Goal: Navigation & Orientation: Find specific page/section

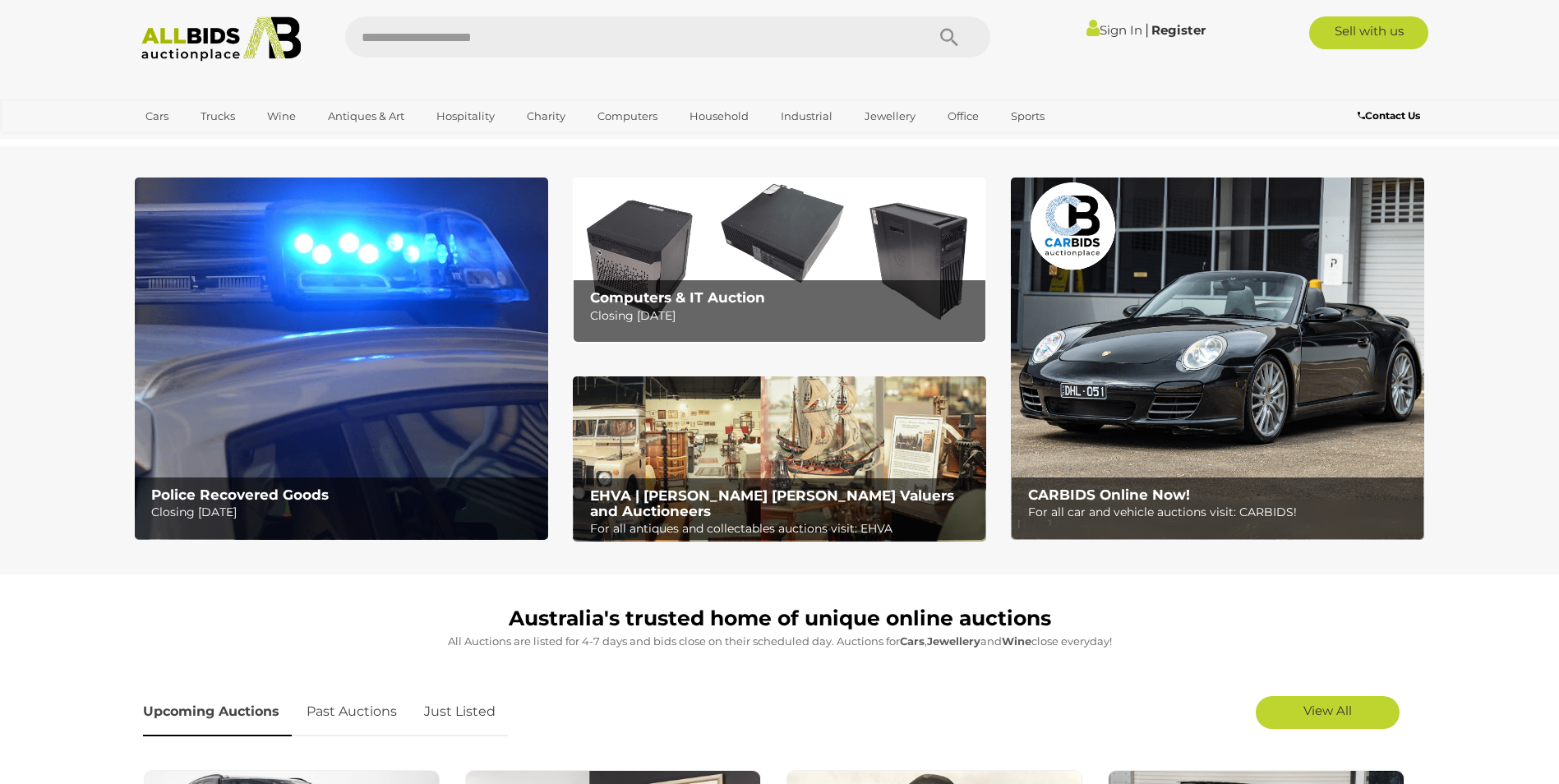
click at [188, 512] on p "Closing [DATE]" at bounding box center [345, 512] width 387 height 20
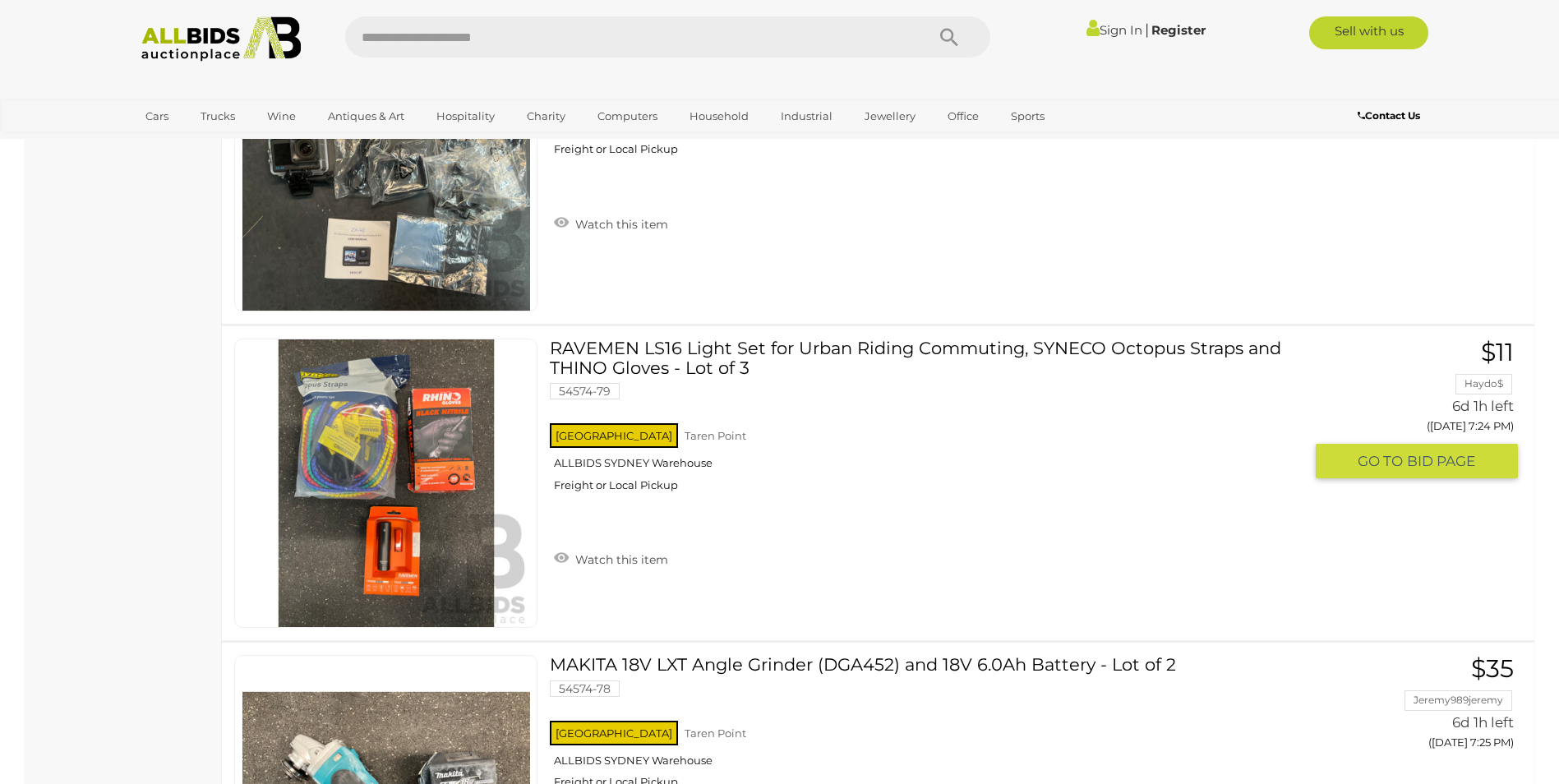
scroll to position [7642, 0]
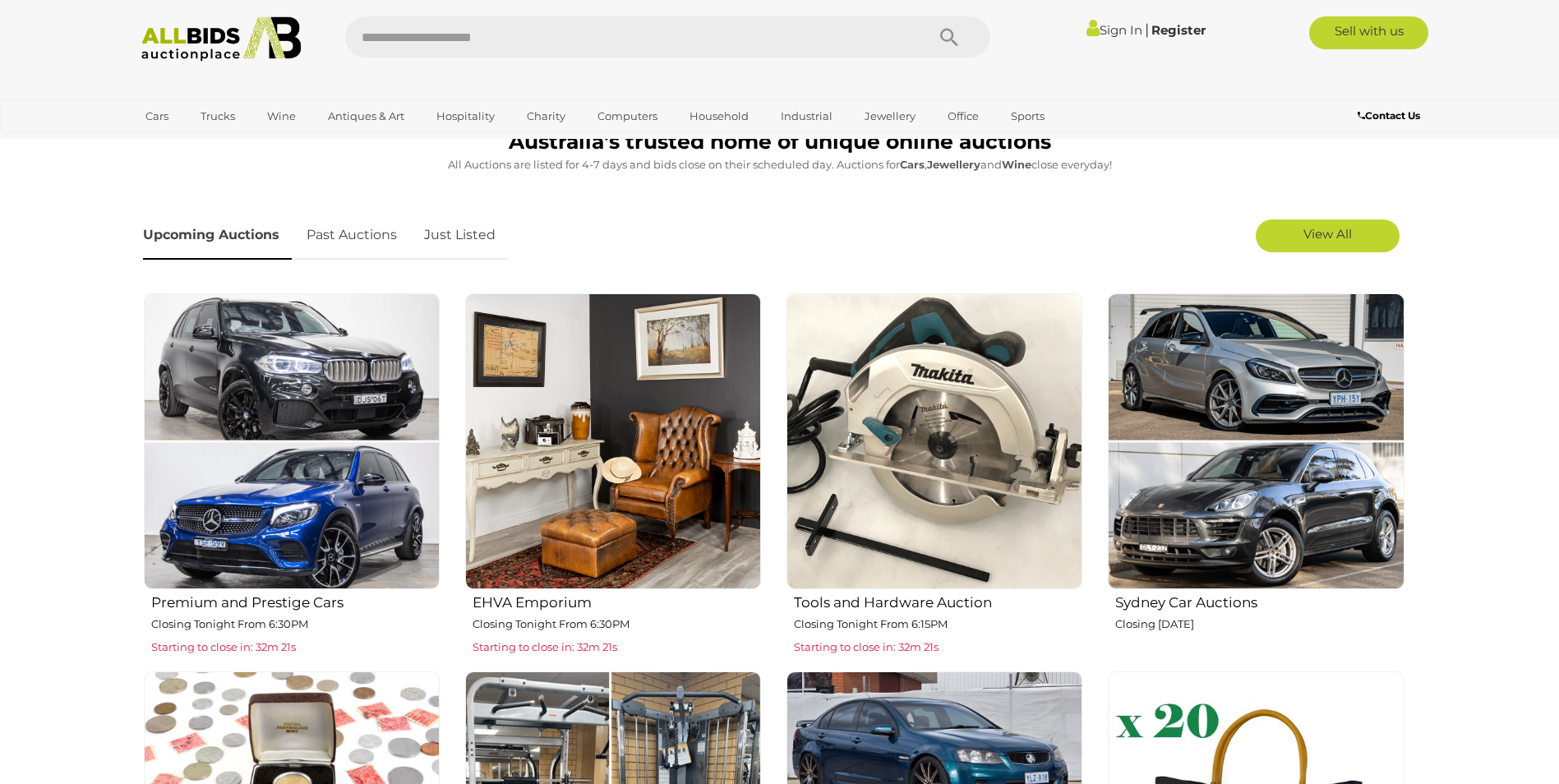
scroll to position [493, 0]
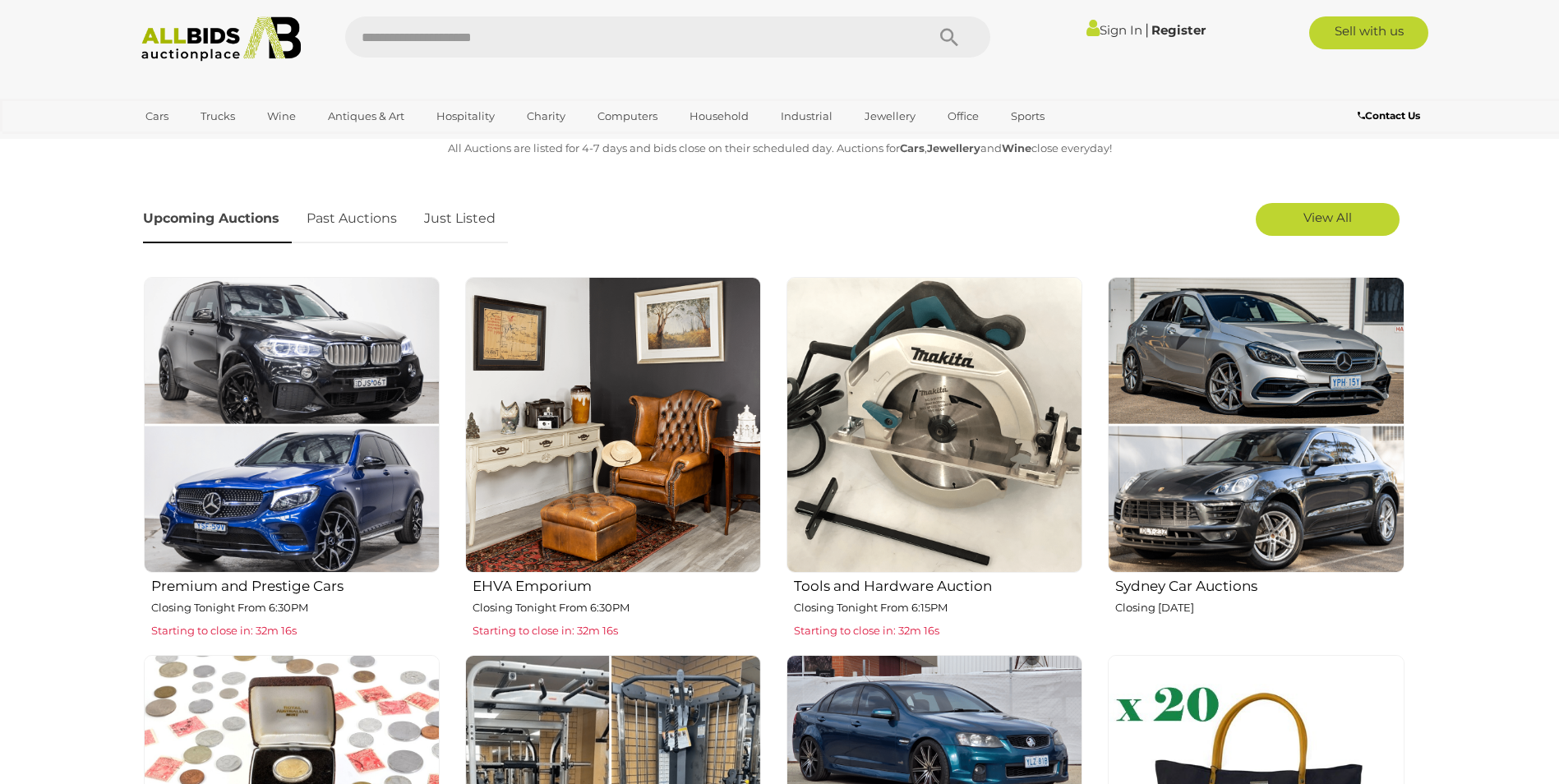
click at [566, 599] on p "Closing Tonight From 6:30PM" at bounding box center [617, 608] width 289 height 19
click at [927, 589] on h2 "Tools and Hardware Auction" at bounding box center [938, 584] width 289 height 19
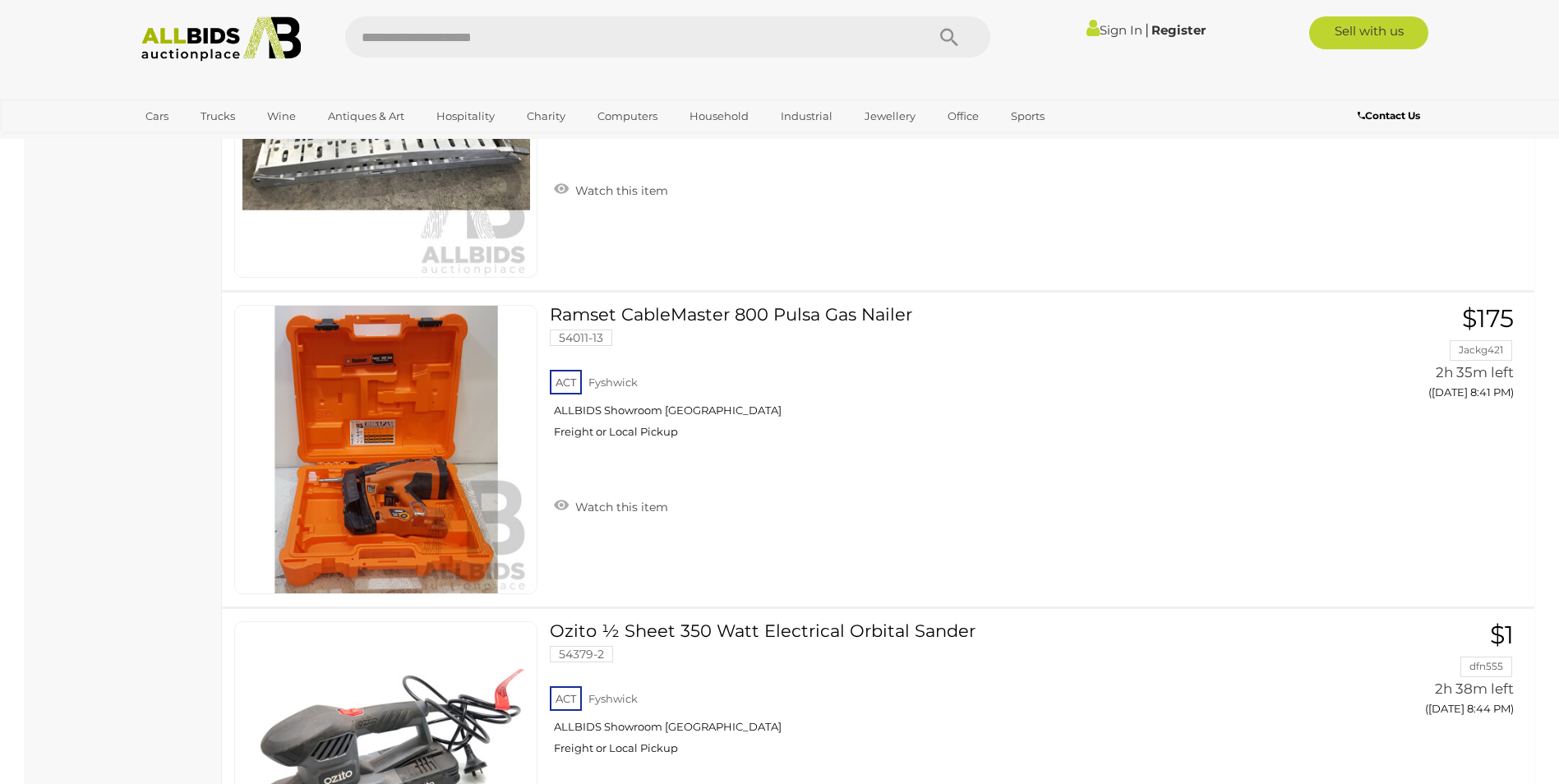
scroll to position [13147, 0]
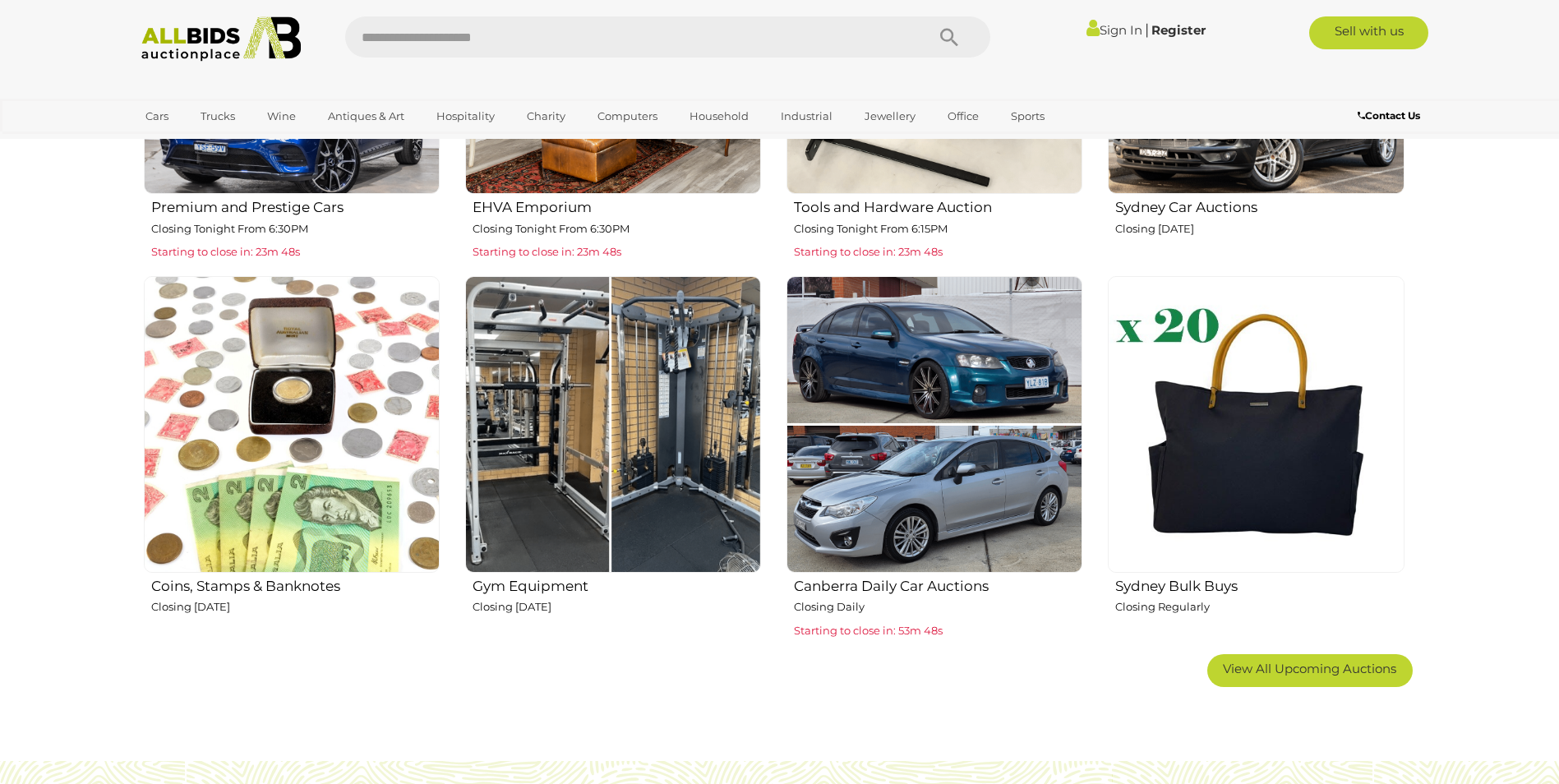
scroll to position [904, 0]
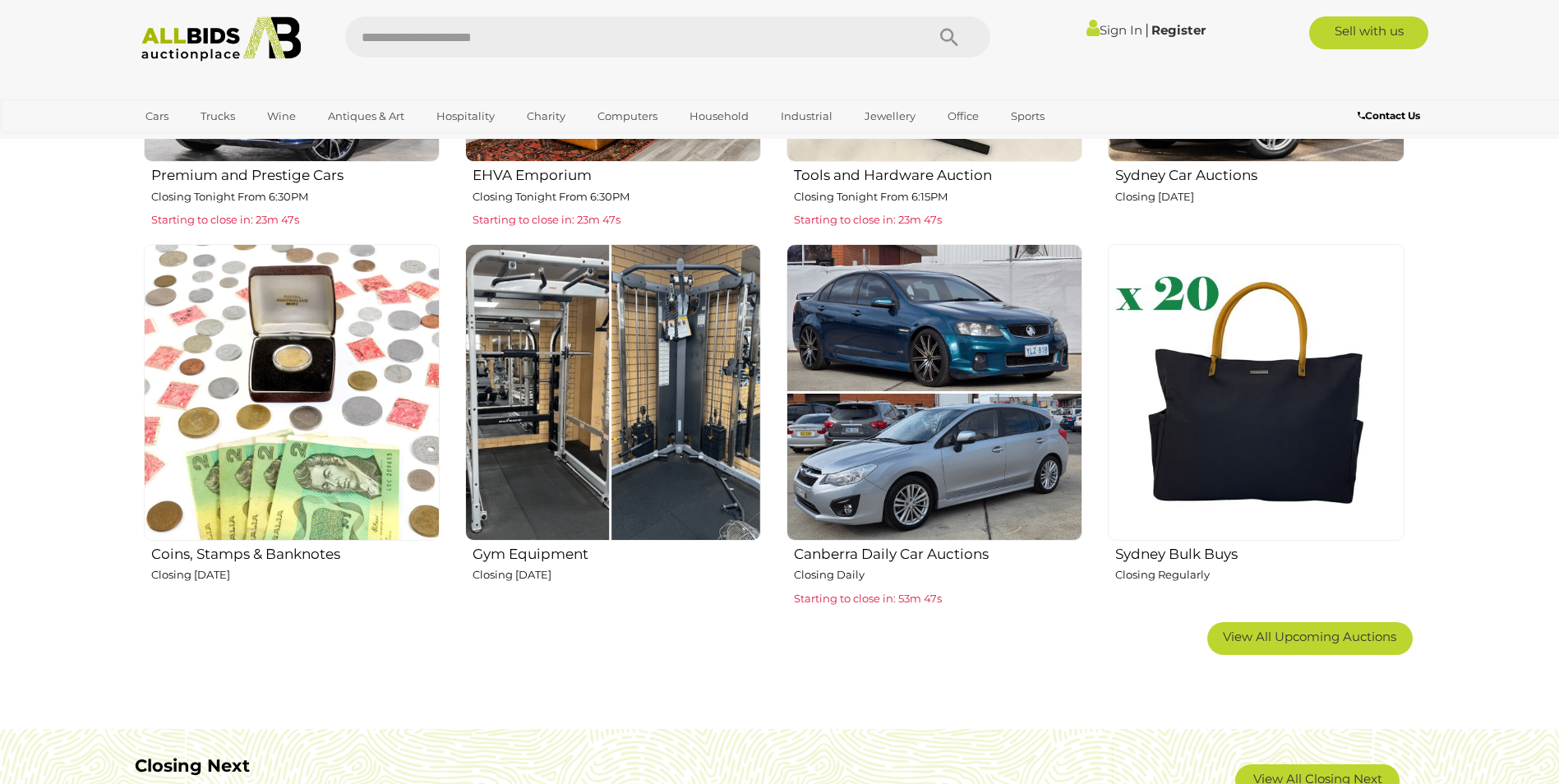
click at [562, 561] on h2 "Gym Equipment" at bounding box center [617, 552] width 289 height 19
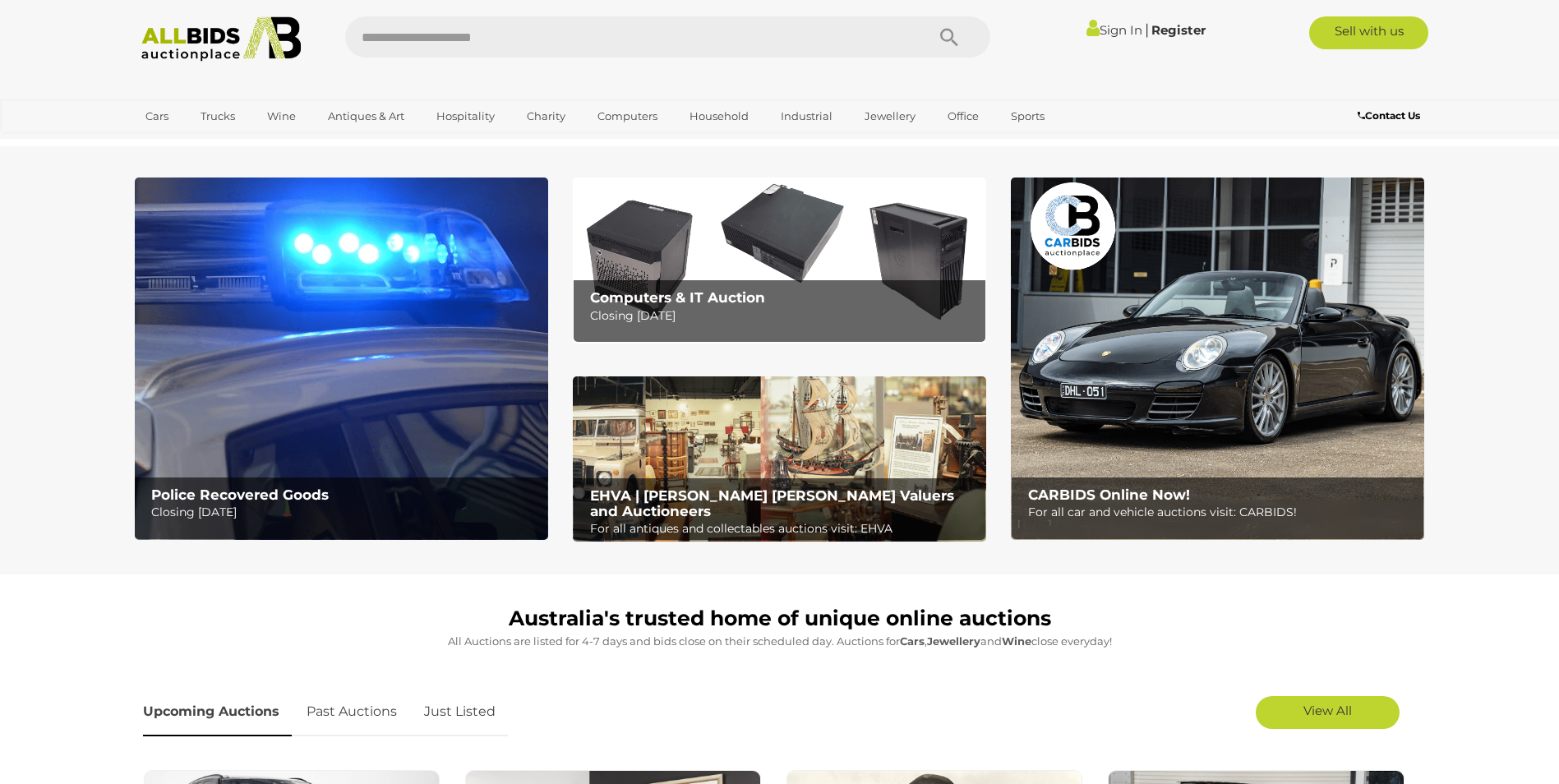
scroll to position [904, 0]
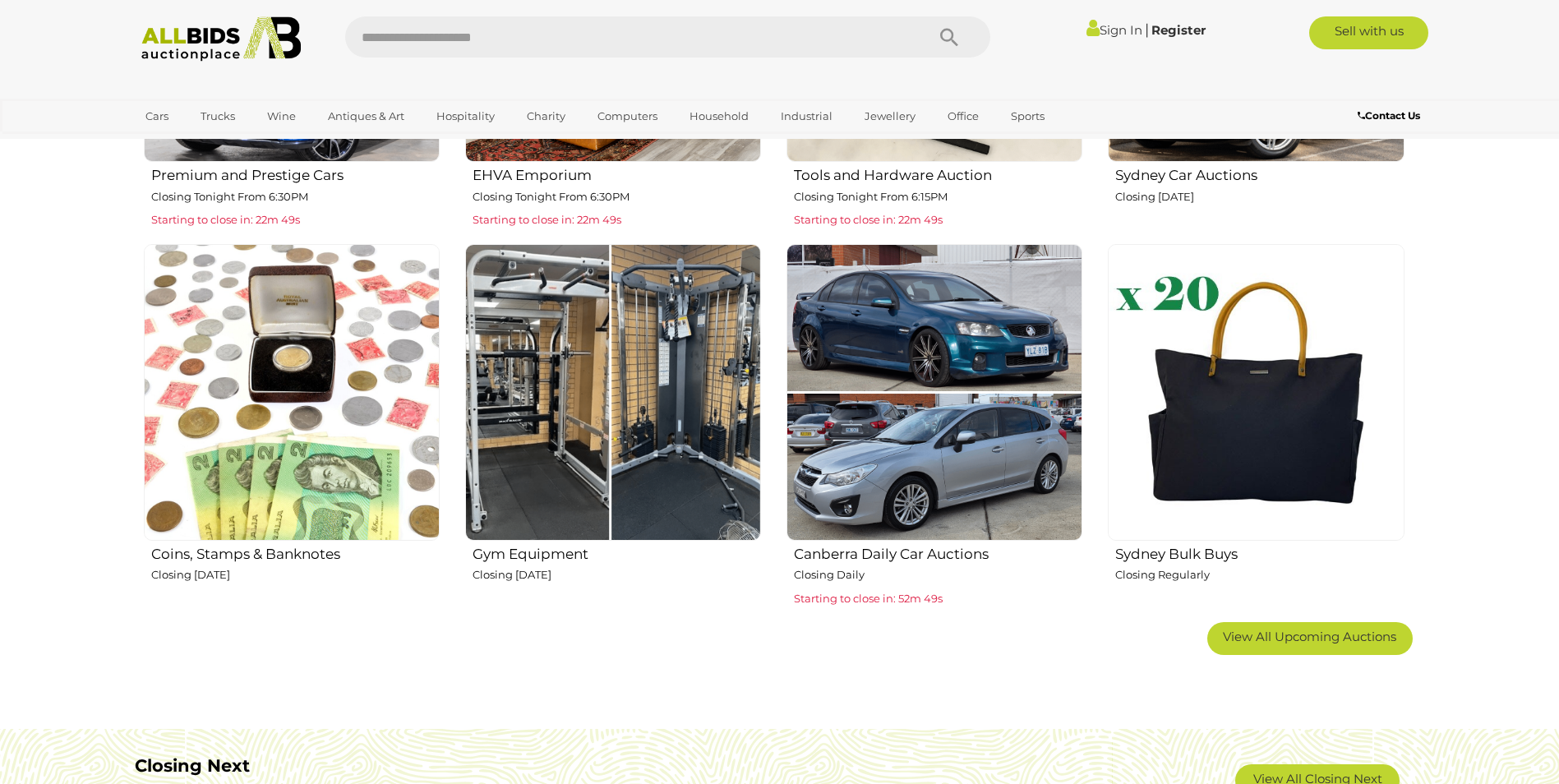
click at [250, 551] on h2 "Coins, Stamps & Banknotes" at bounding box center [295, 552] width 289 height 19
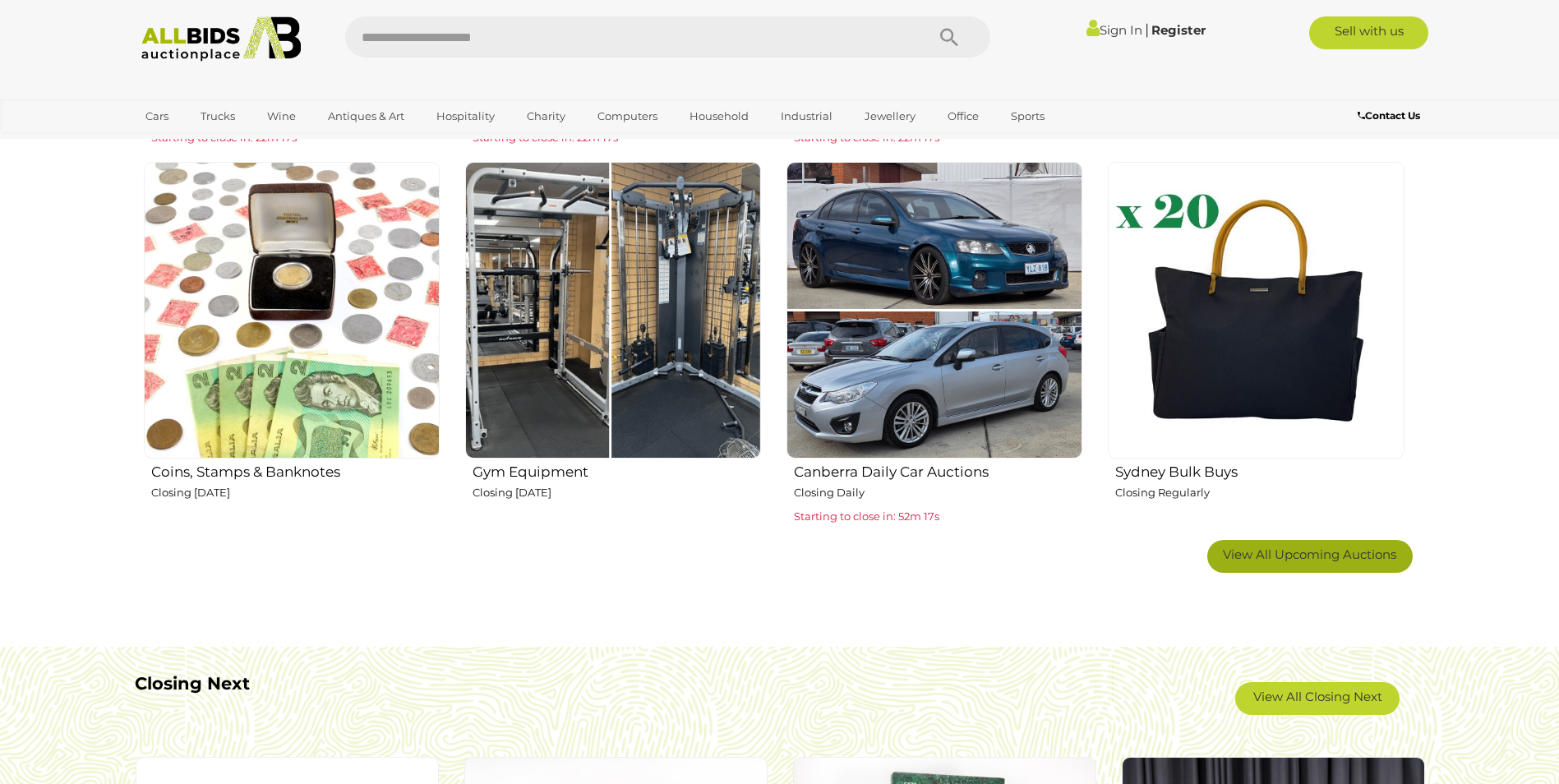
click at [1312, 549] on span "View All Upcoming Auctions" at bounding box center [1309, 555] width 173 height 15
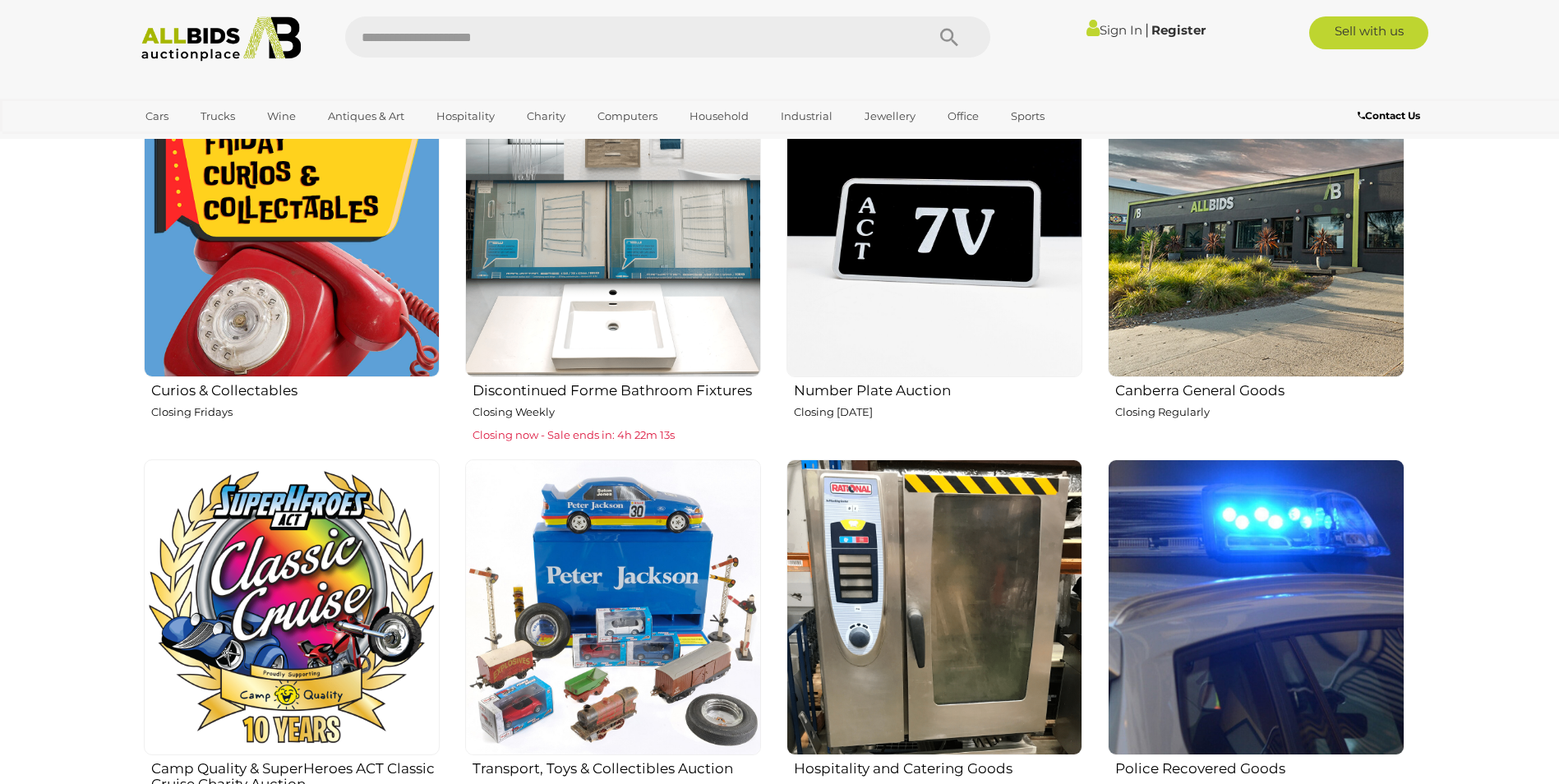
scroll to position [1479, 0]
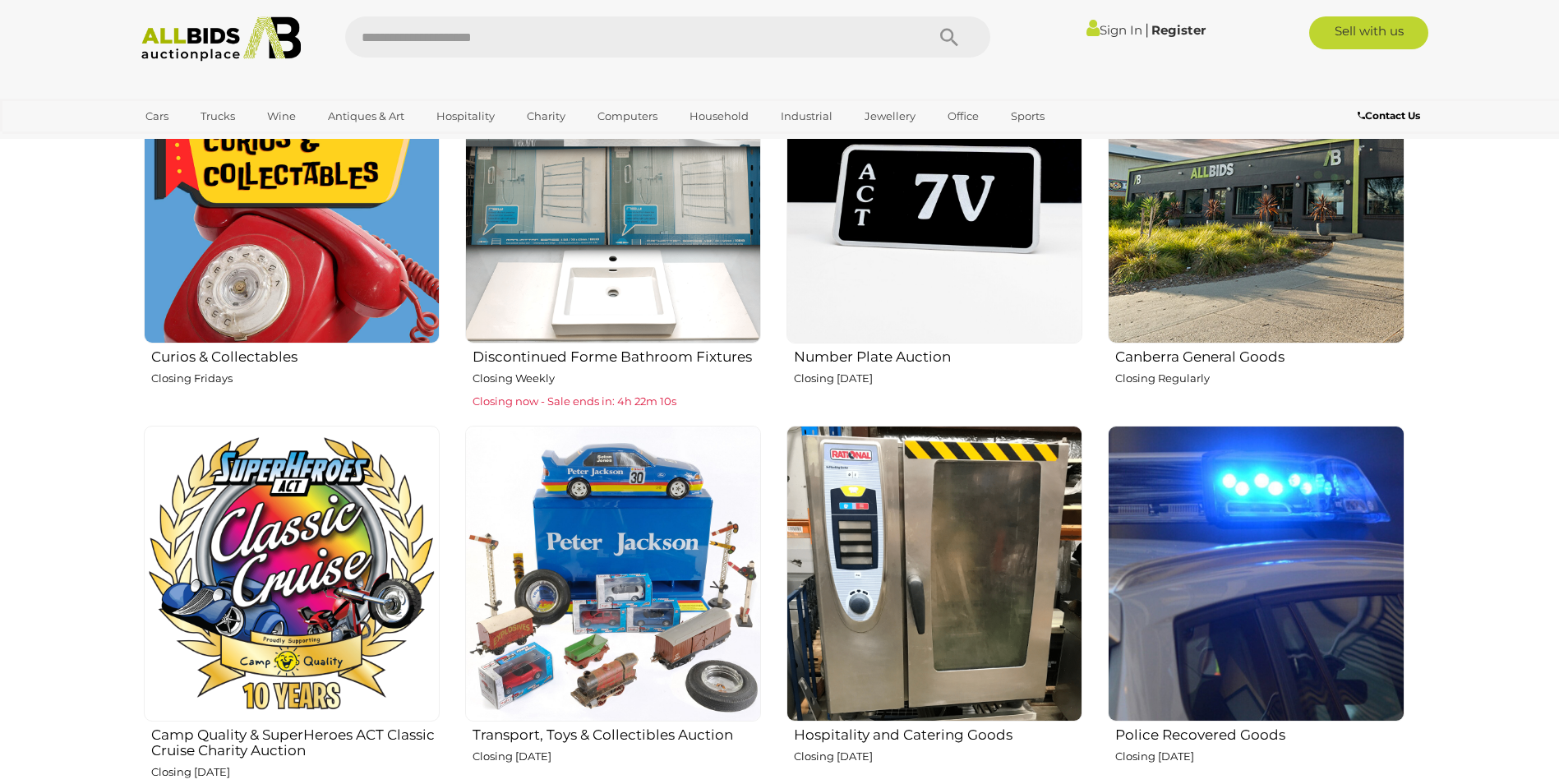
click at [1196, 361] on h2 "Canberra General Goods" at bounding box center [1260, 355] width 289 height 19
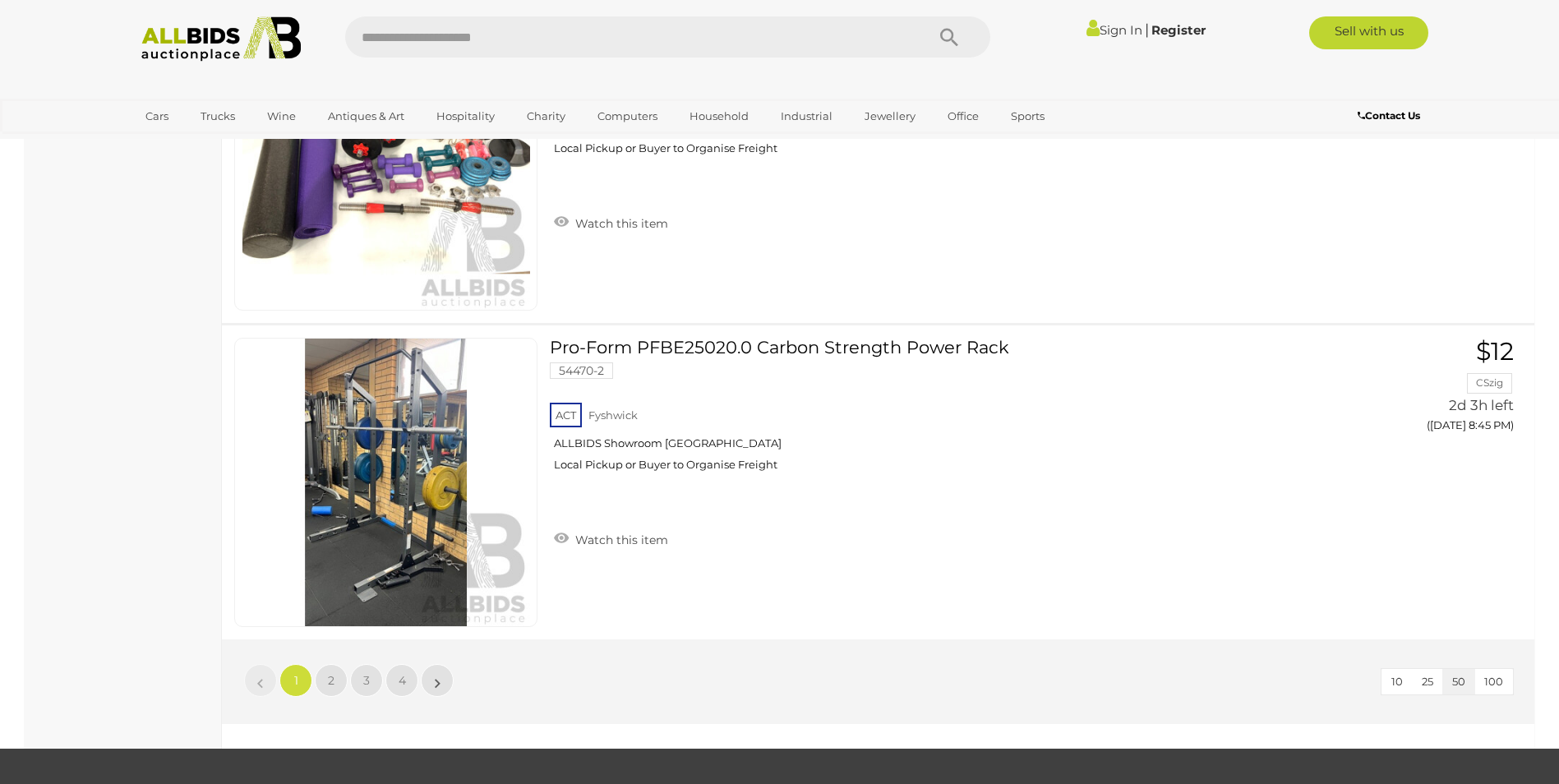
scroll to position [15695, 0]
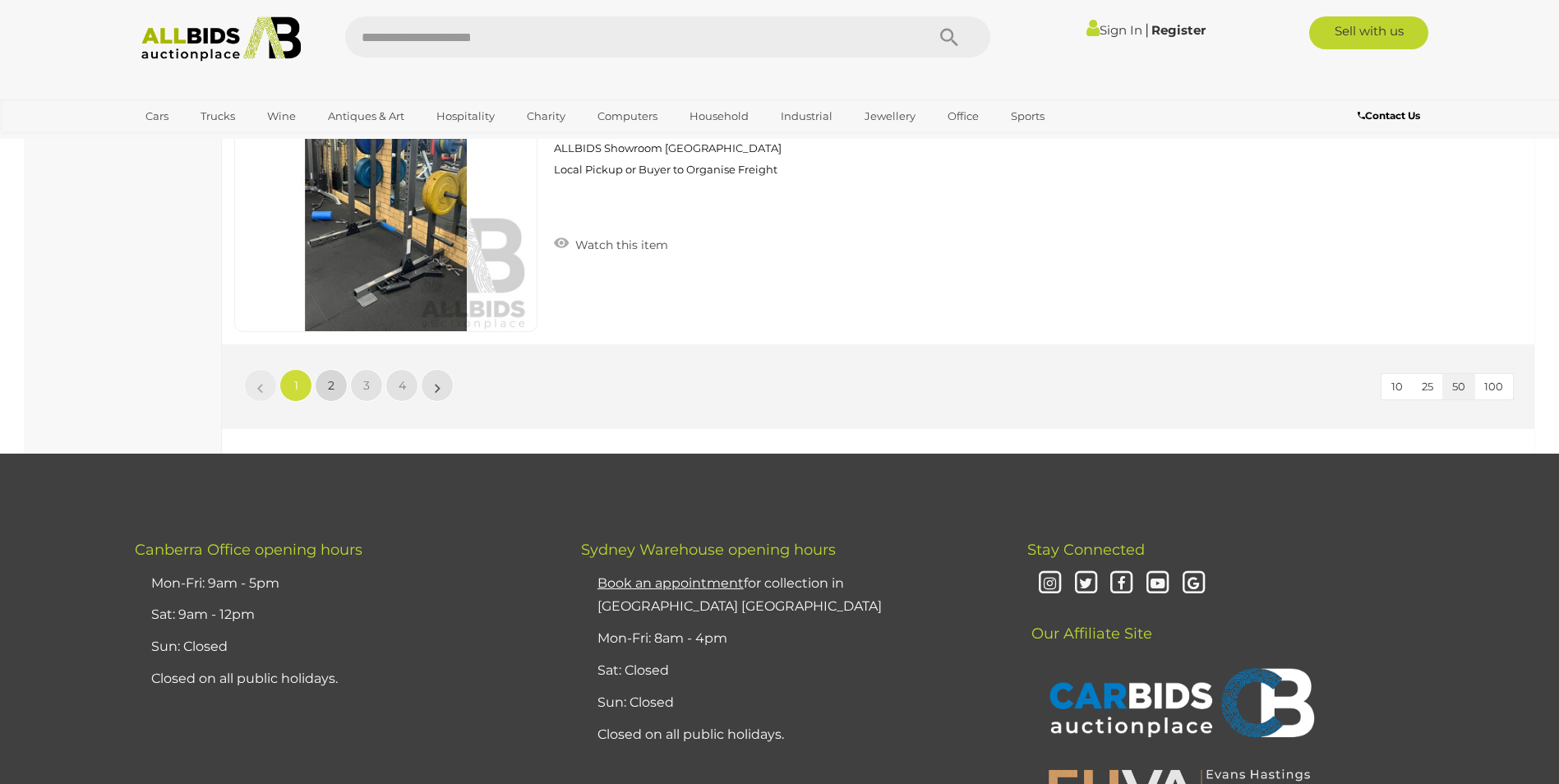
click at [331, 392] on span "2" at bounding box center [331, 385] width 7 height 15
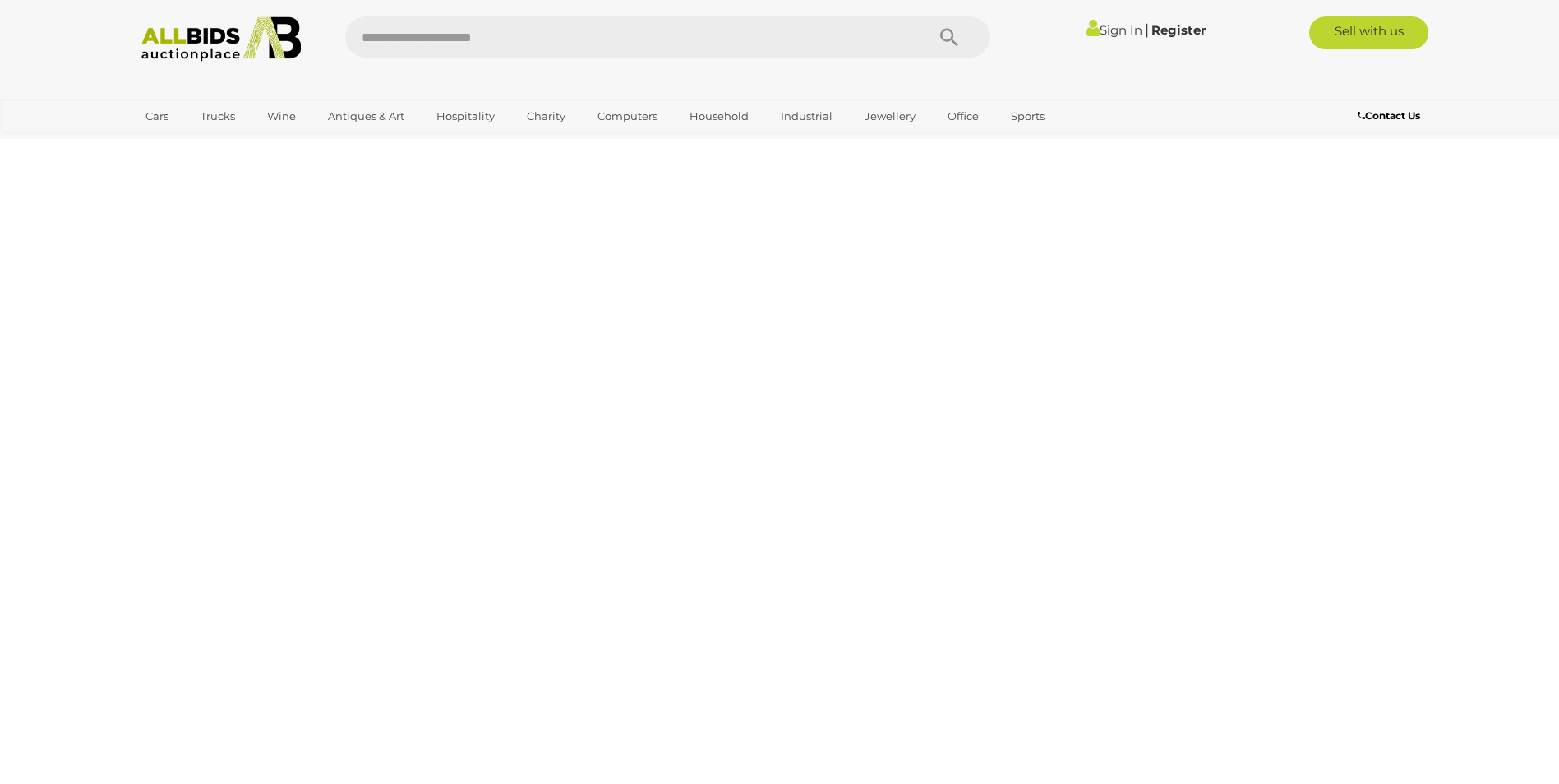
scroll to position [57, 0]
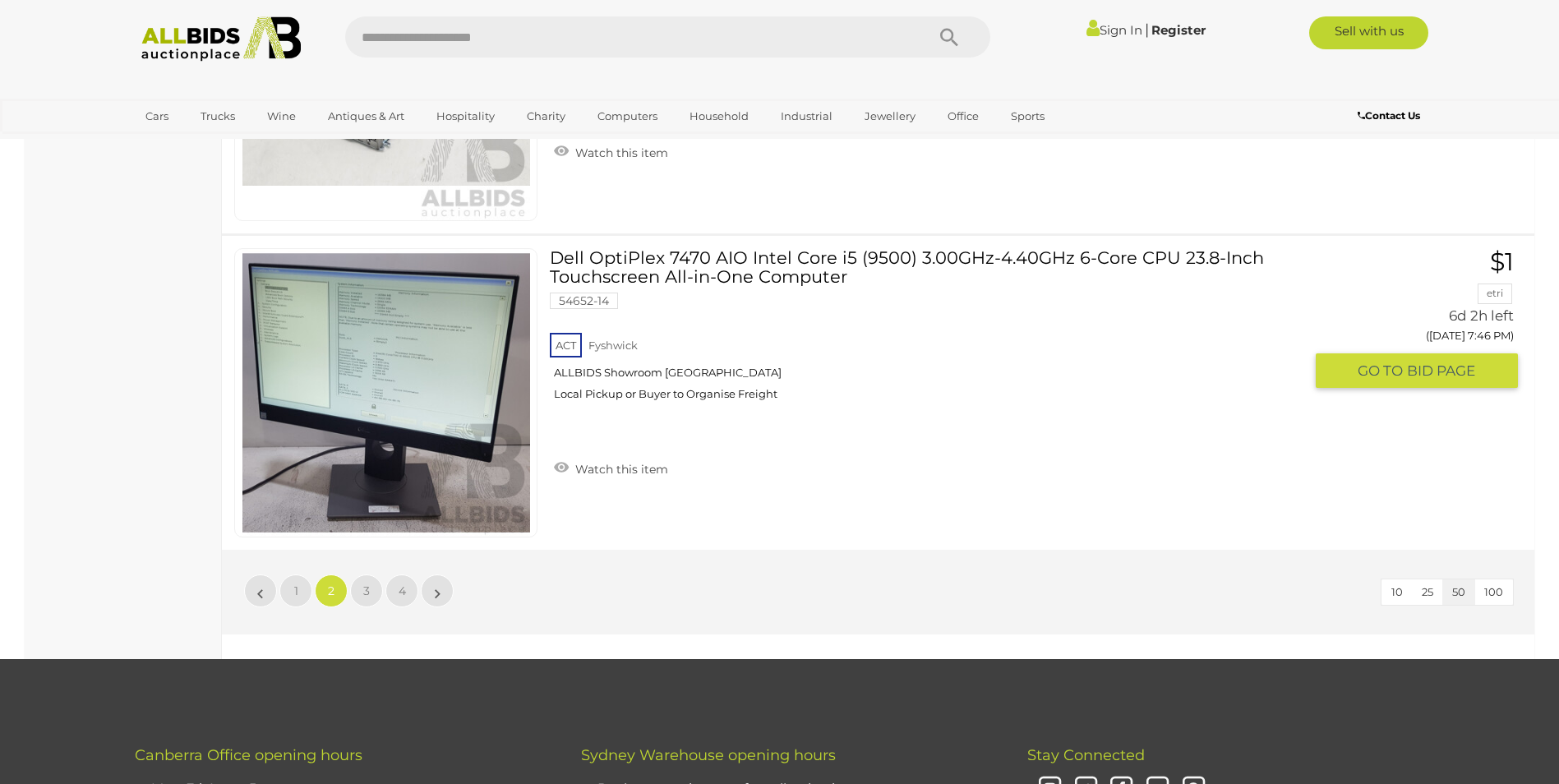
scroll to position [15504, 0]
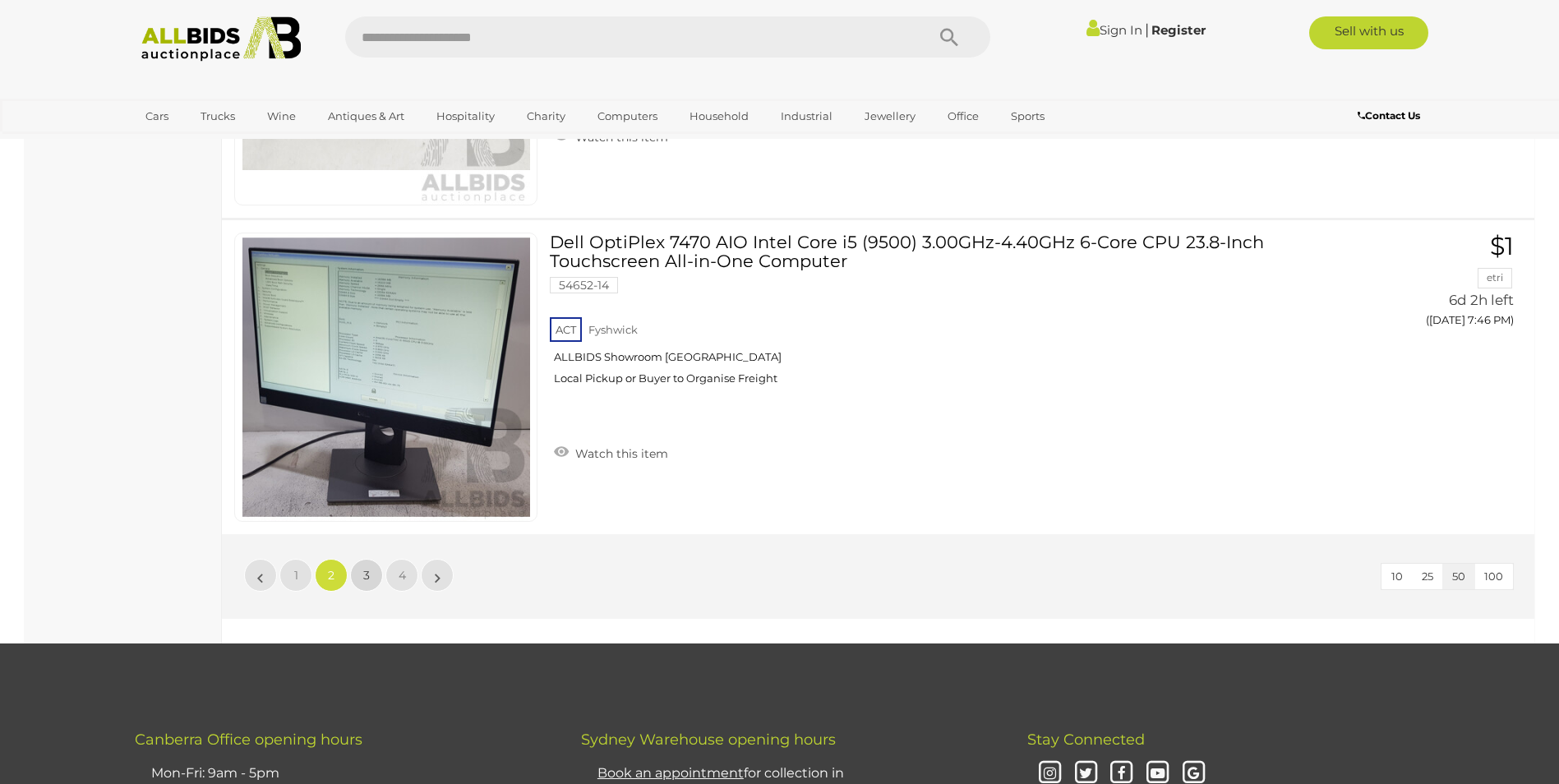
click at [368, 582] on span "3" at bounding box center [366, 575] width 7 height 15
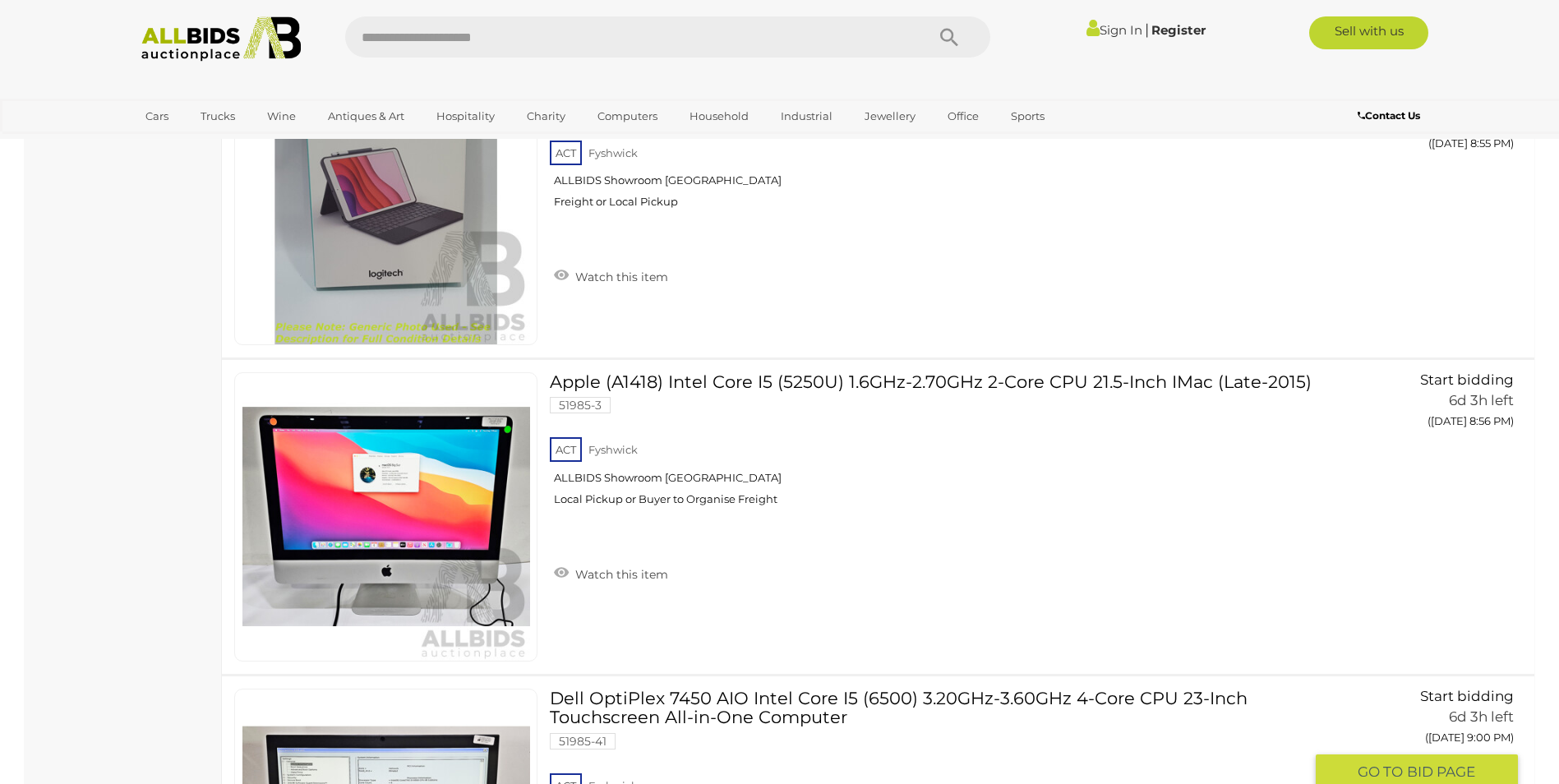
scroll to position [14189, 0]
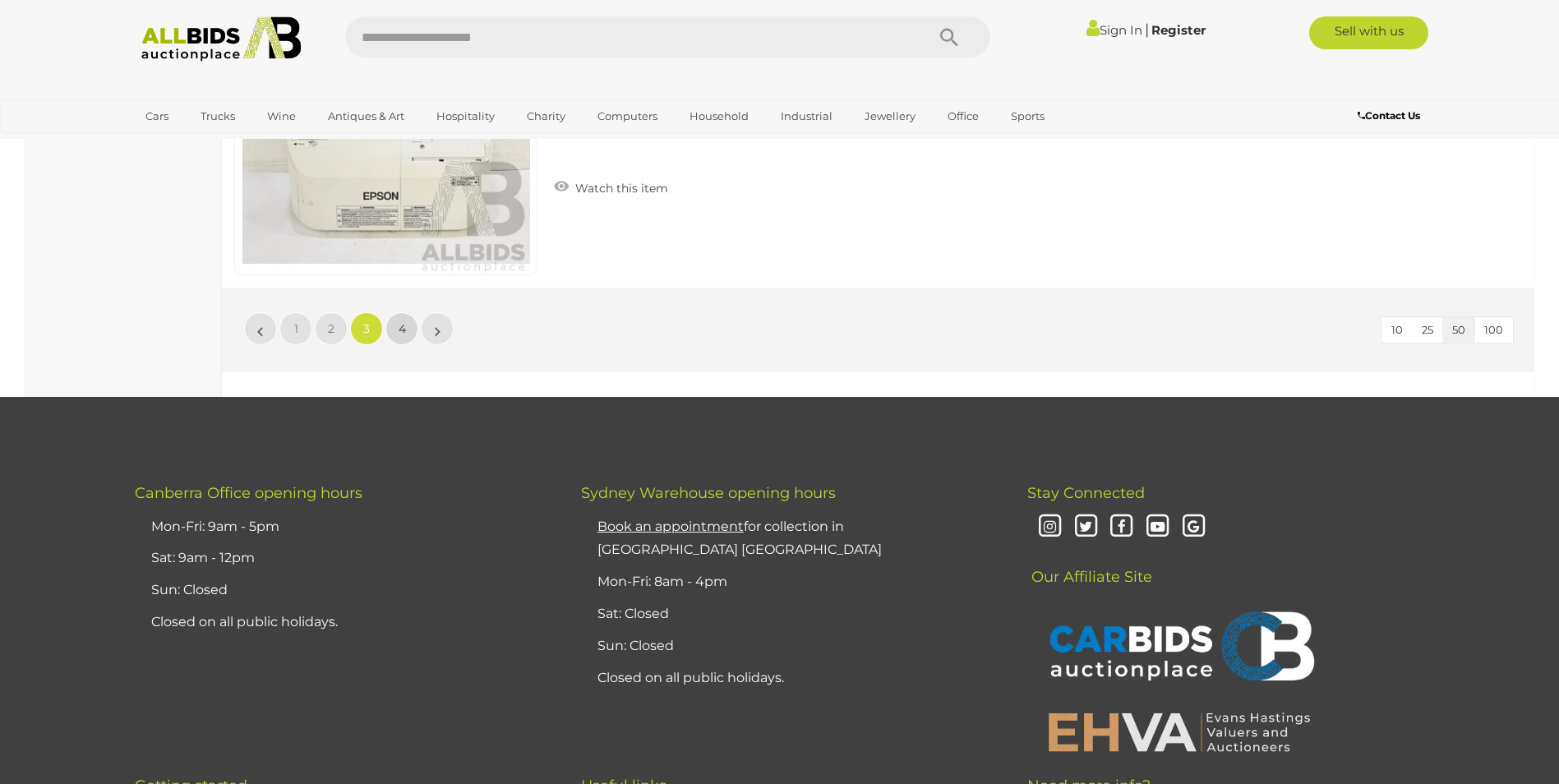
click at [406, 333] on span "4" at bounding box center [403, 328] width 8 height 15
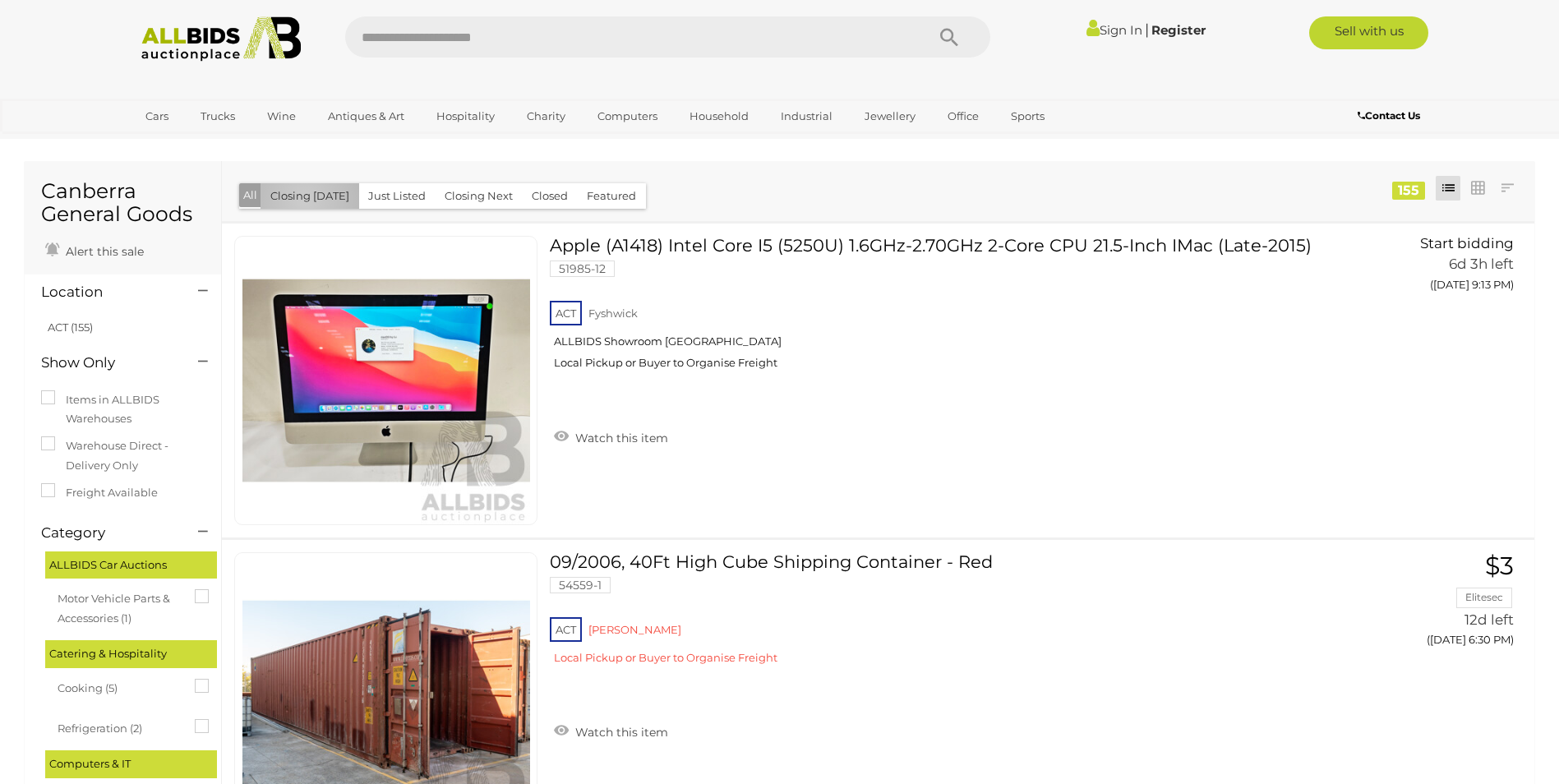
click at [304, 200] on button "Closing [DATE]" at bounding box center [310, 196] width 99 height 25
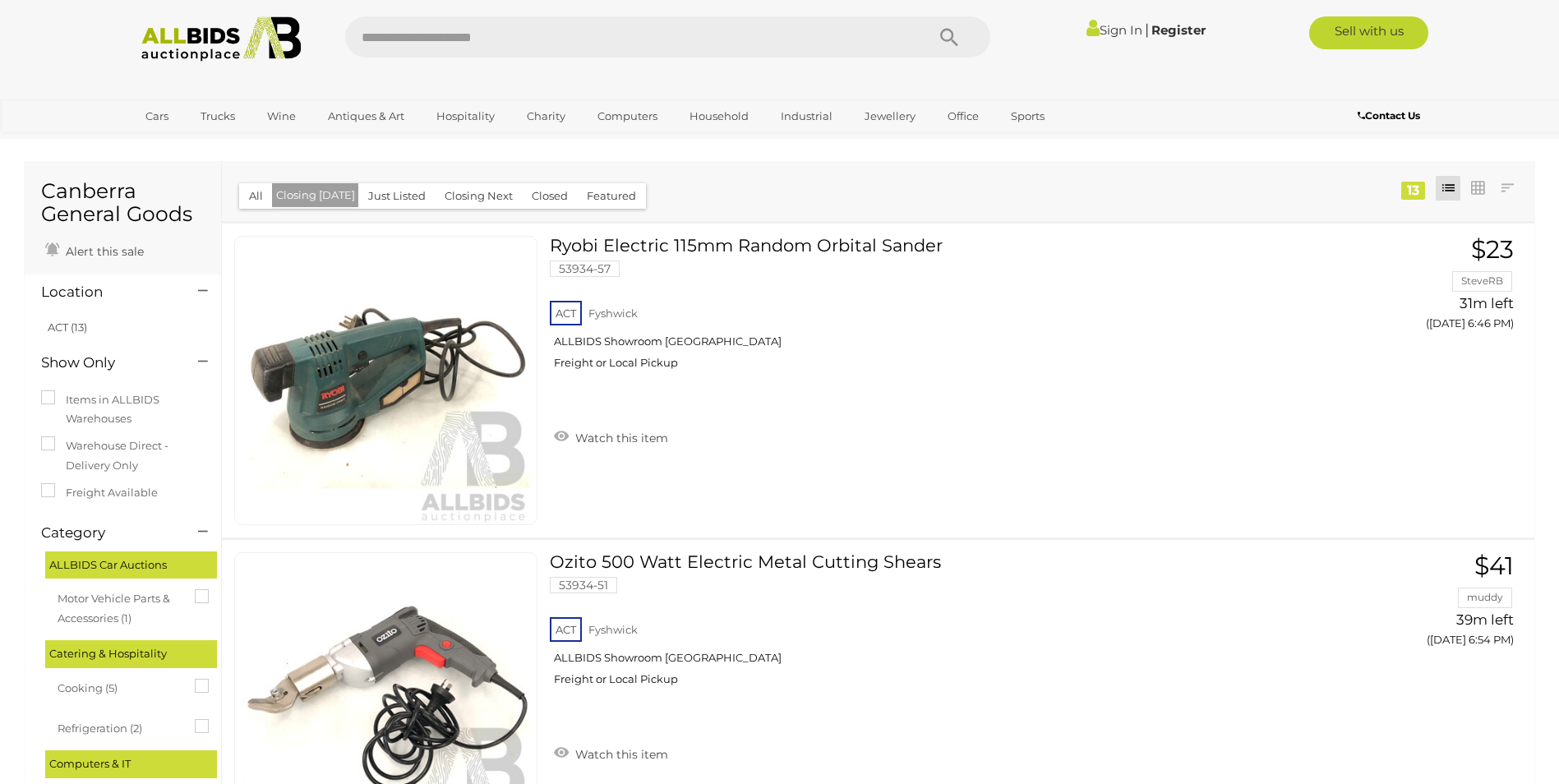
click at [387, 200] on button "Just Listed" at bounding box center [397, 196] width 77 height 25
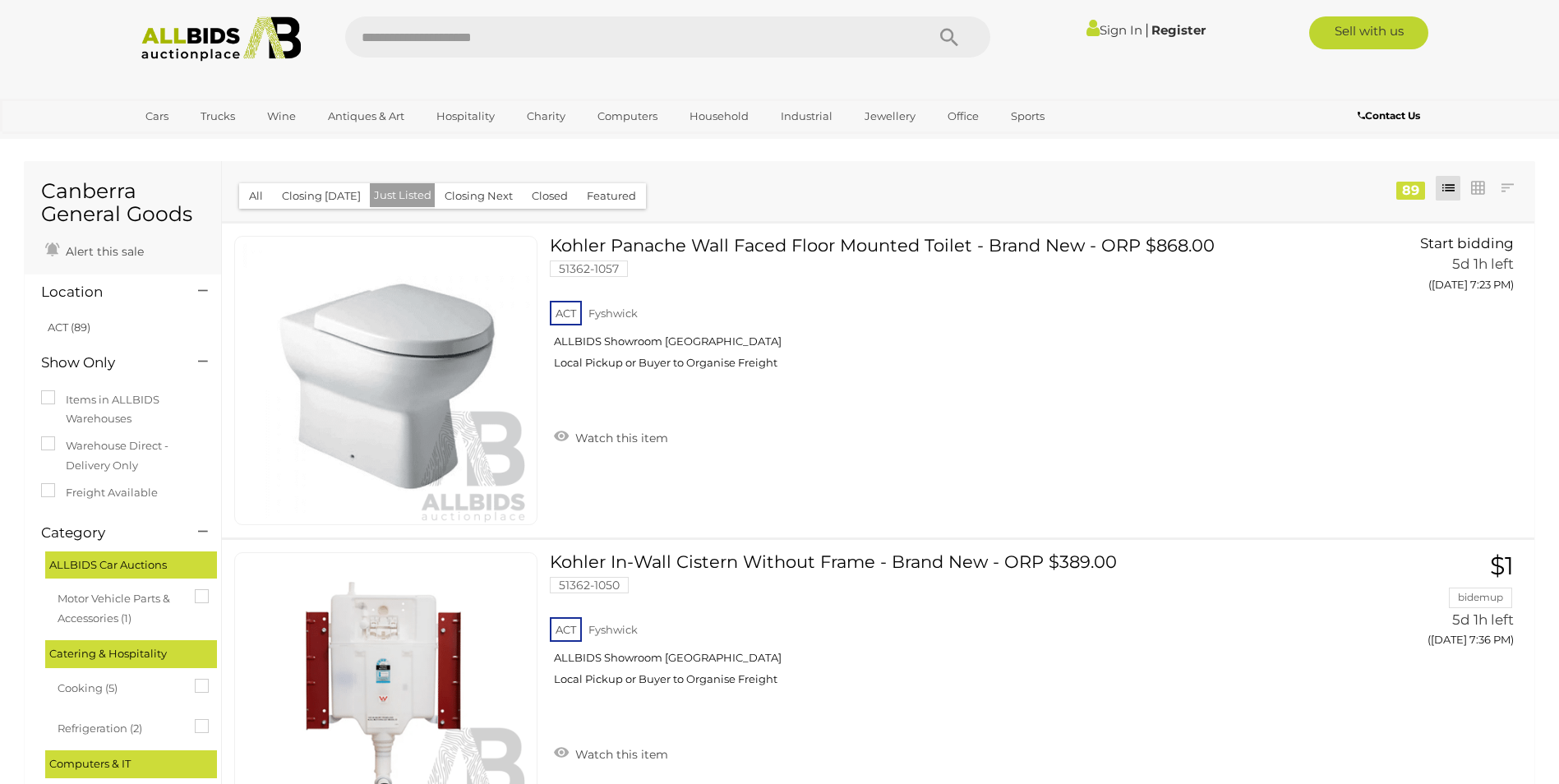
click at [475, 208] on button "Closing Next" at bounding box center [478, 196] width 88 height 25
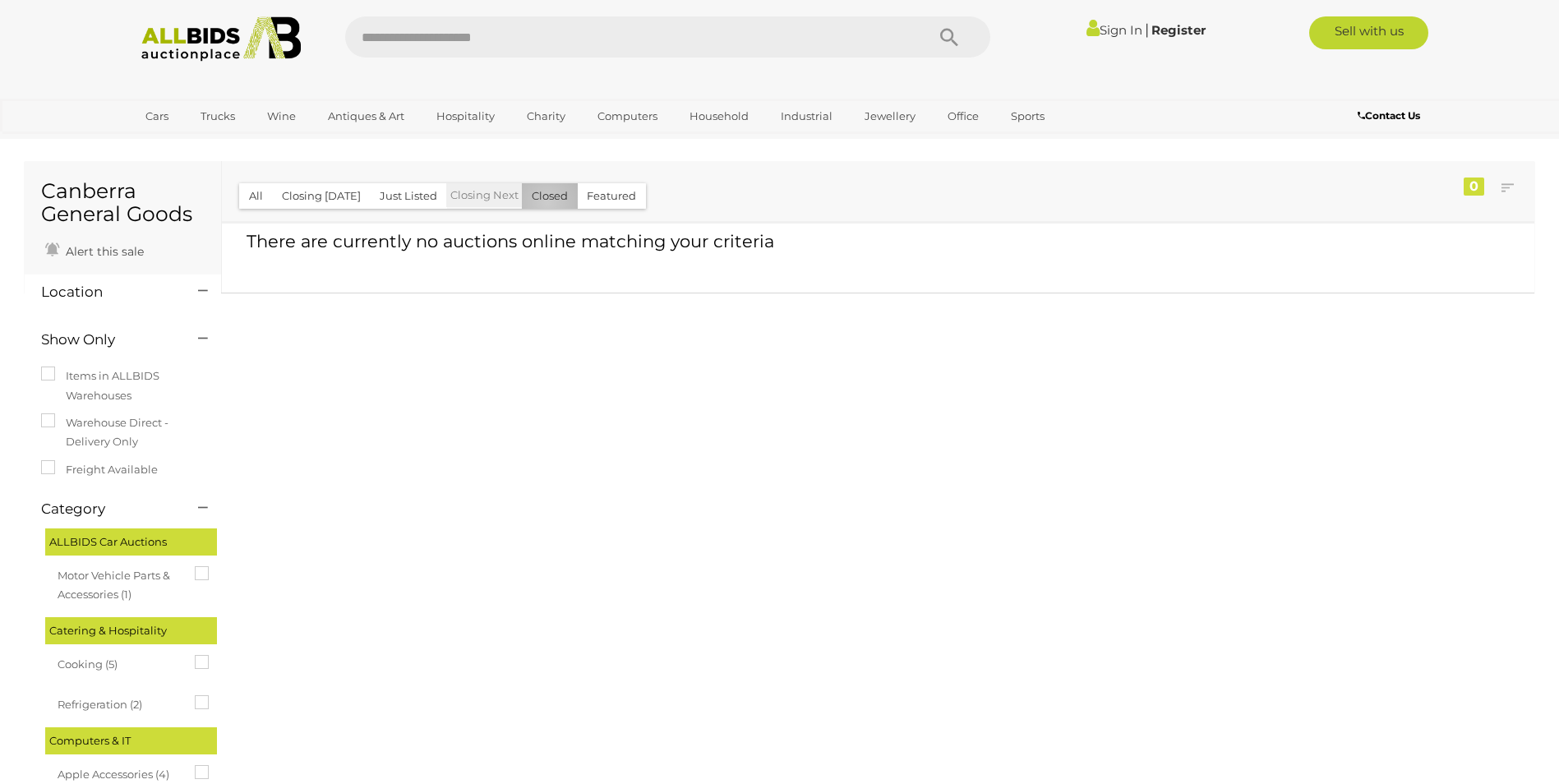
click at [541, 203] on button "Closed" at bounding box center [550, 196] width 56 height 25
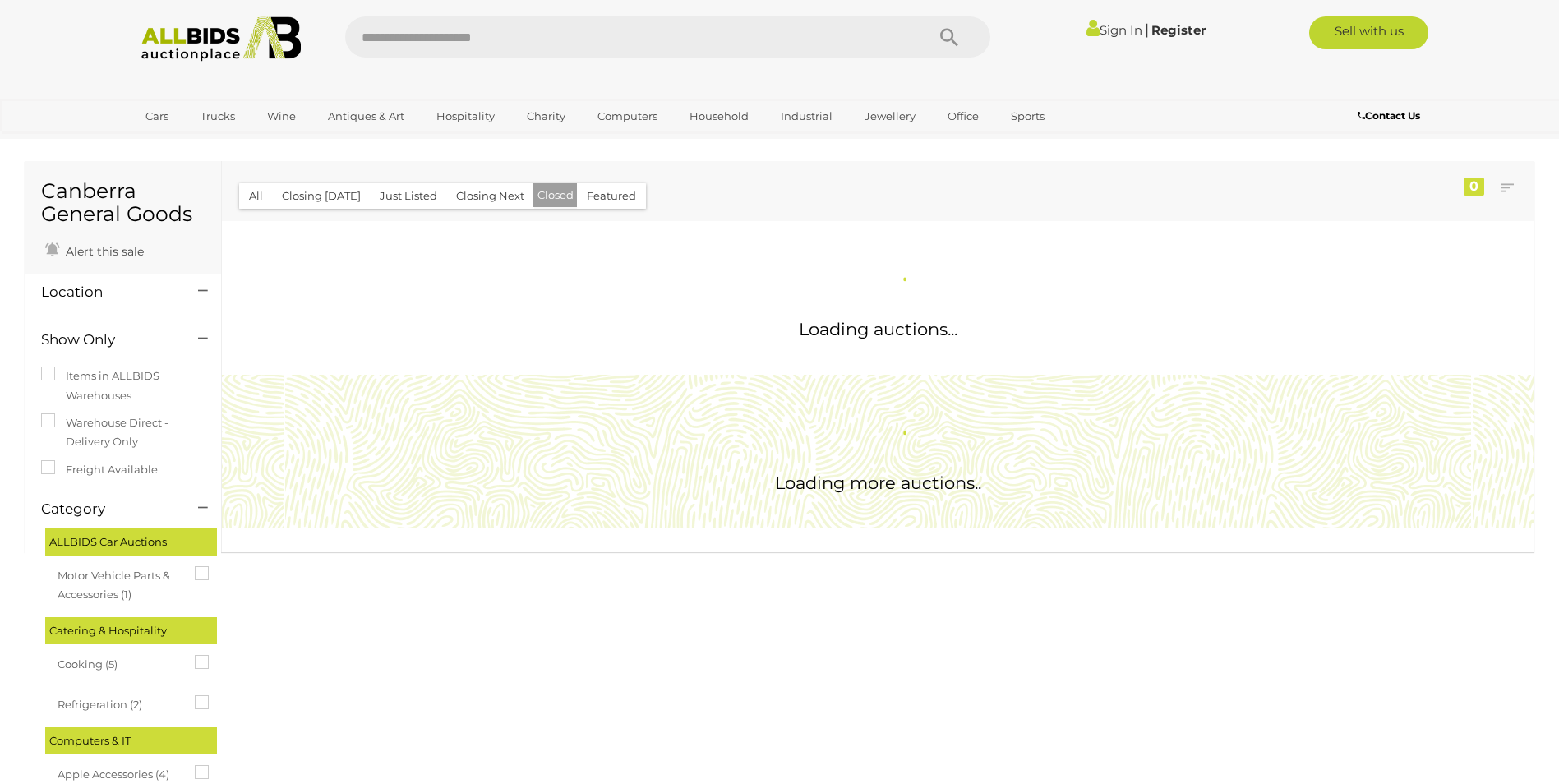
click at [614, 200] on button "Featured" at bounding box center [611, 196] width 69 height 25
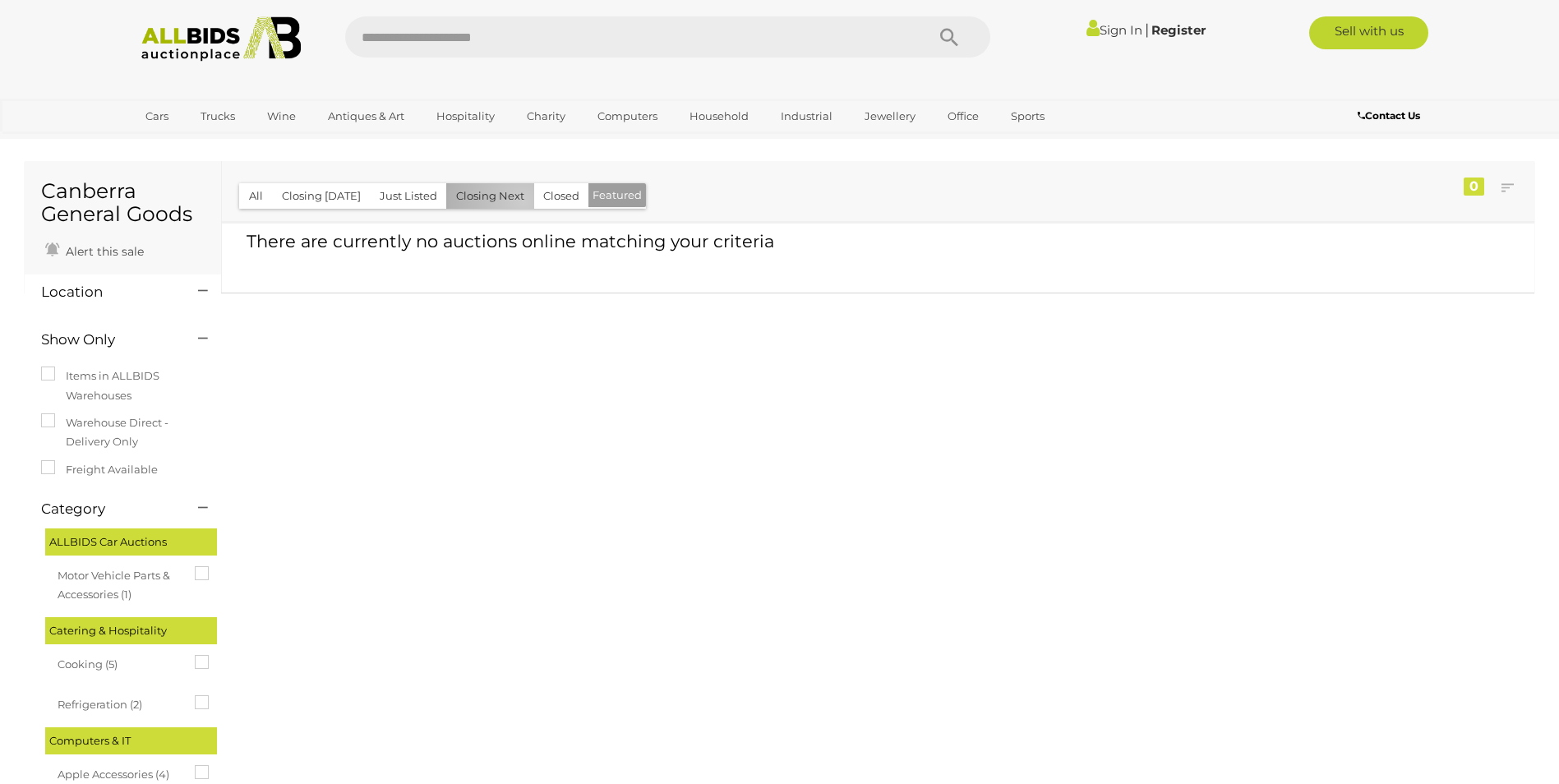
click at [518, 202] on button "Closing Next" at bounding box center [490, 196] width 88 height 25
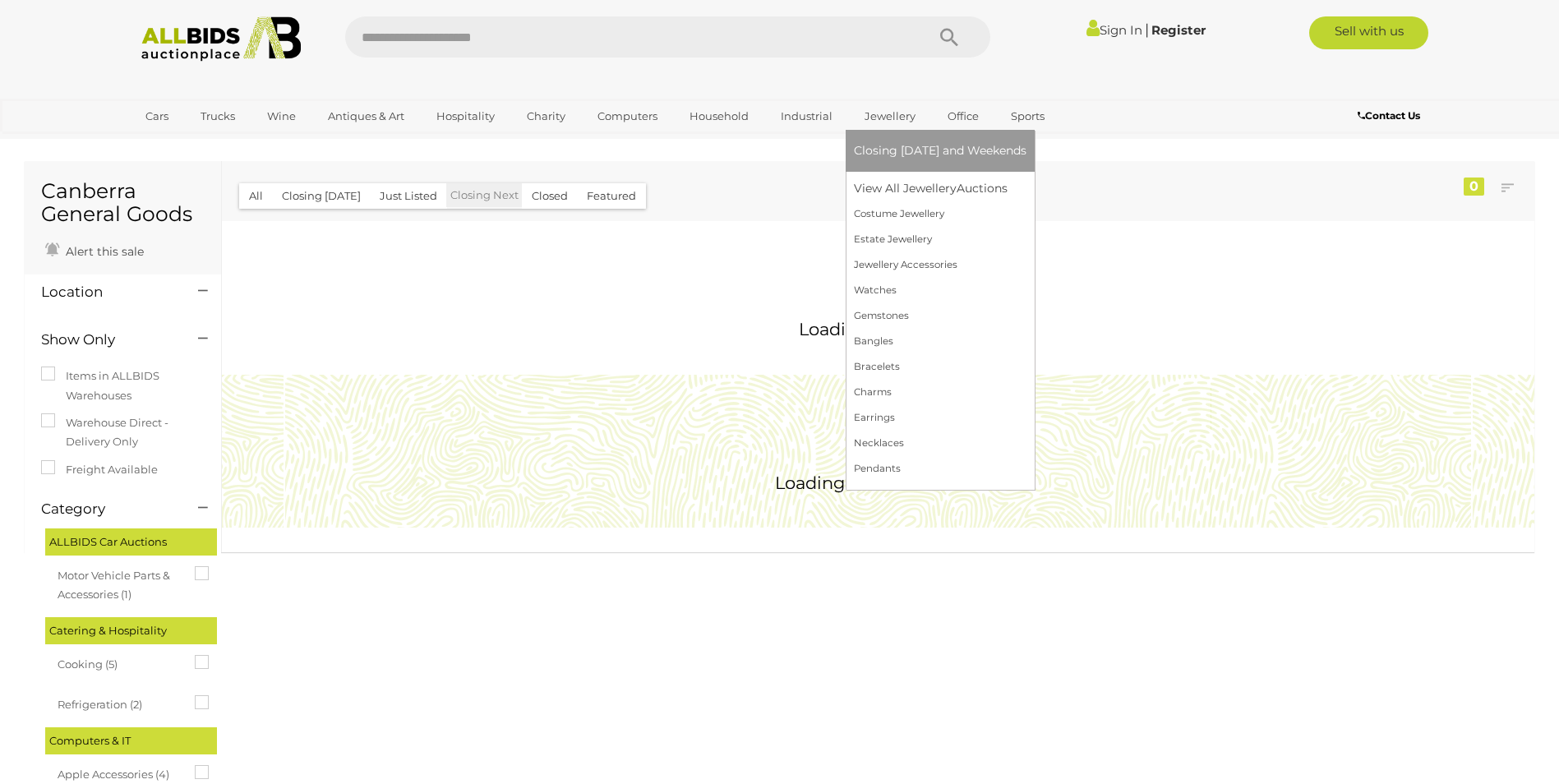
click at [871, 114] on link "Jewellery" at bounding box center [890, 116] width 73 height 27
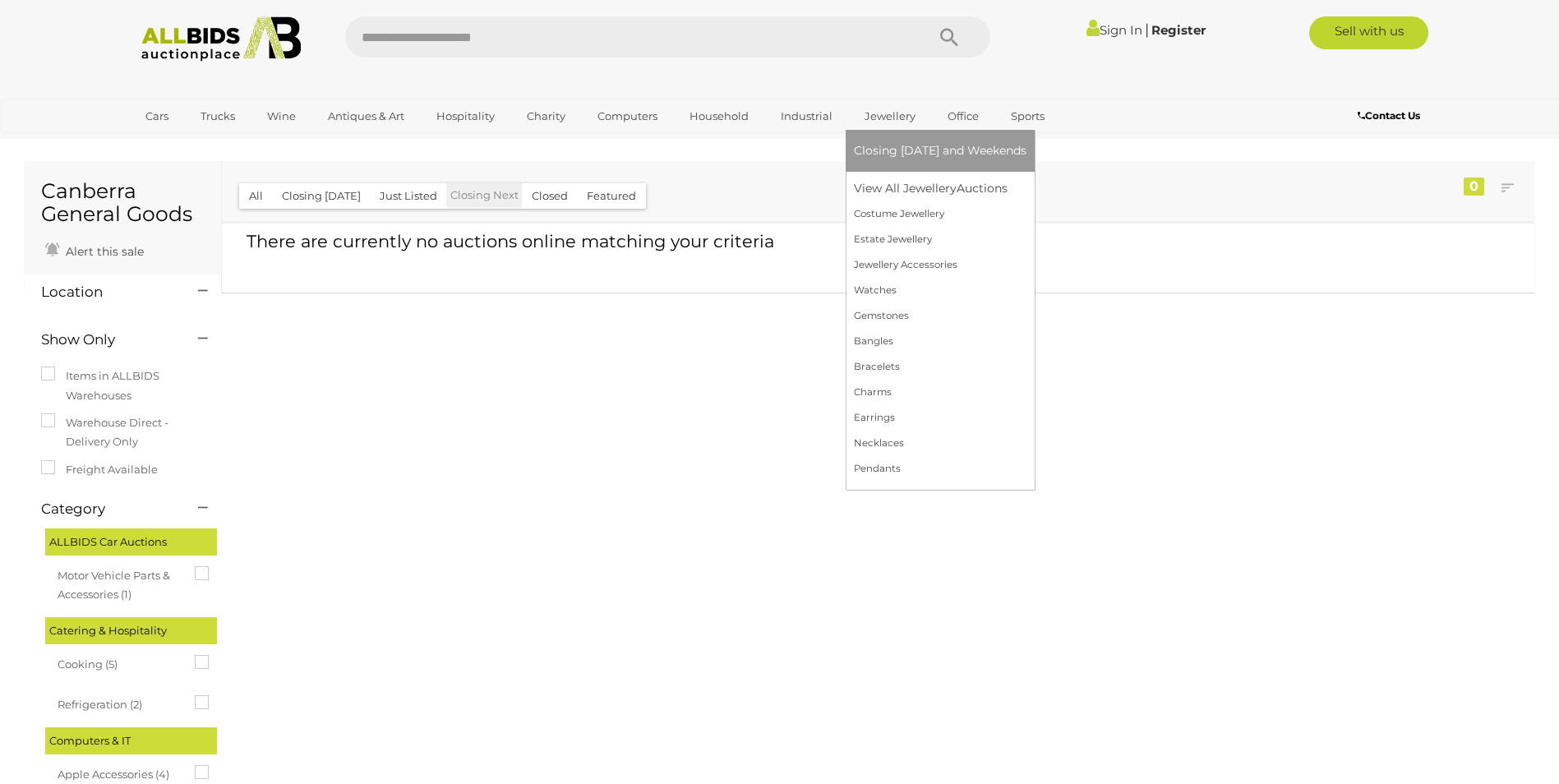
click at [873, 150] on span "Closing [DATE] and Weekends" at bounding box center [940, 150] width 172 height 15
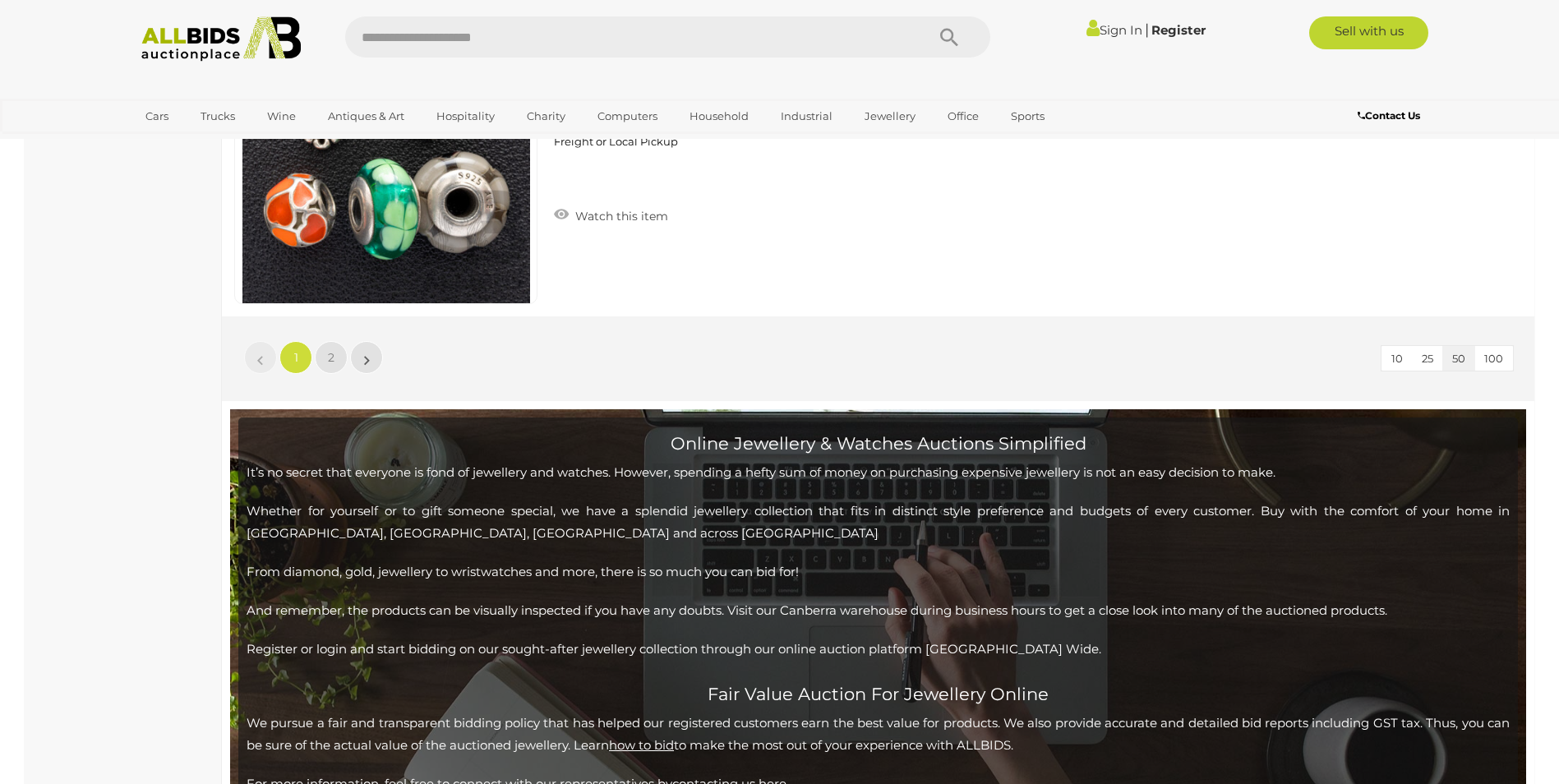
scroll to position [15858, 0]
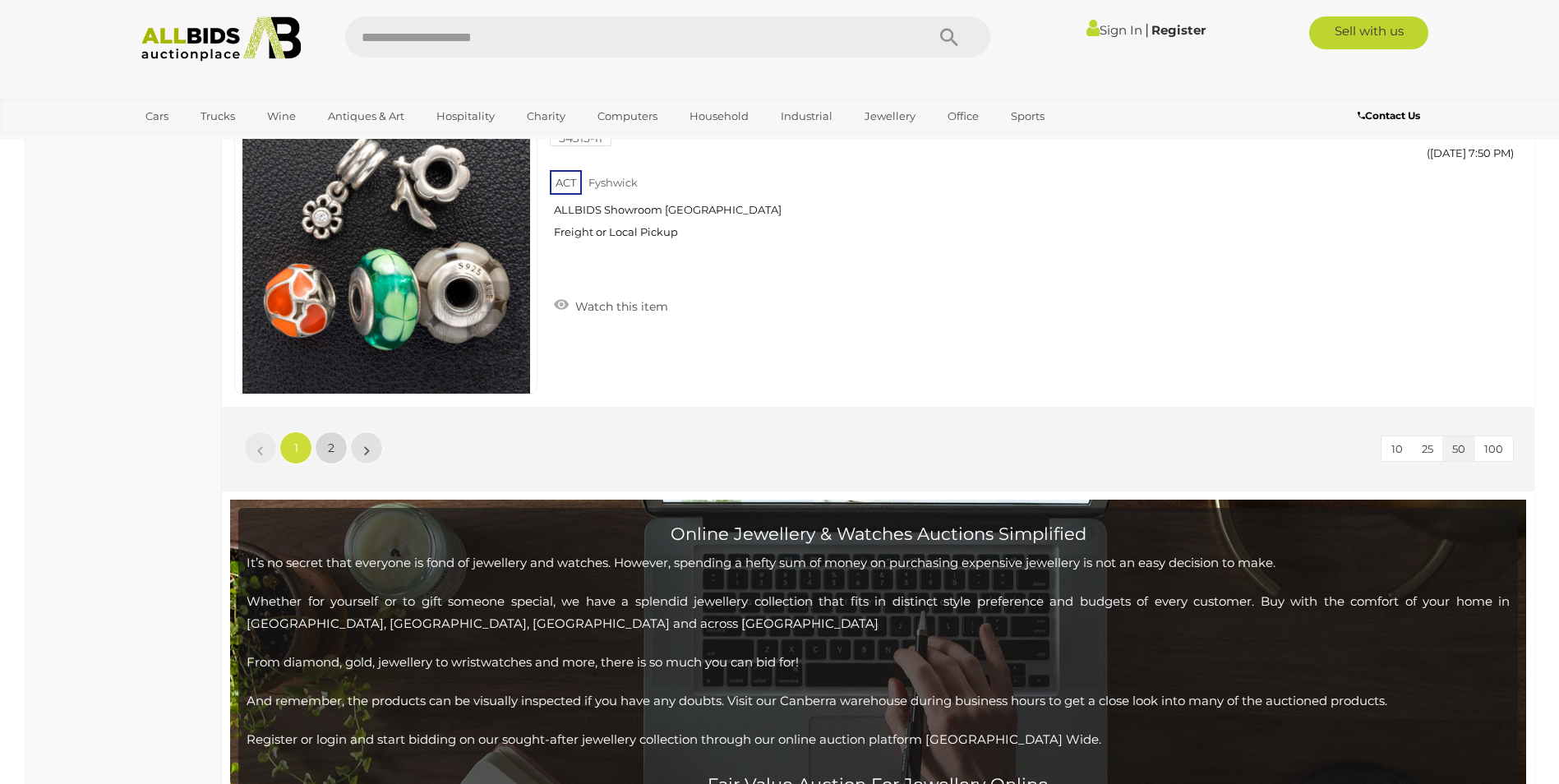
click at [335, 443] on link "2" at bounding box center [331, 448] width 33 height 33
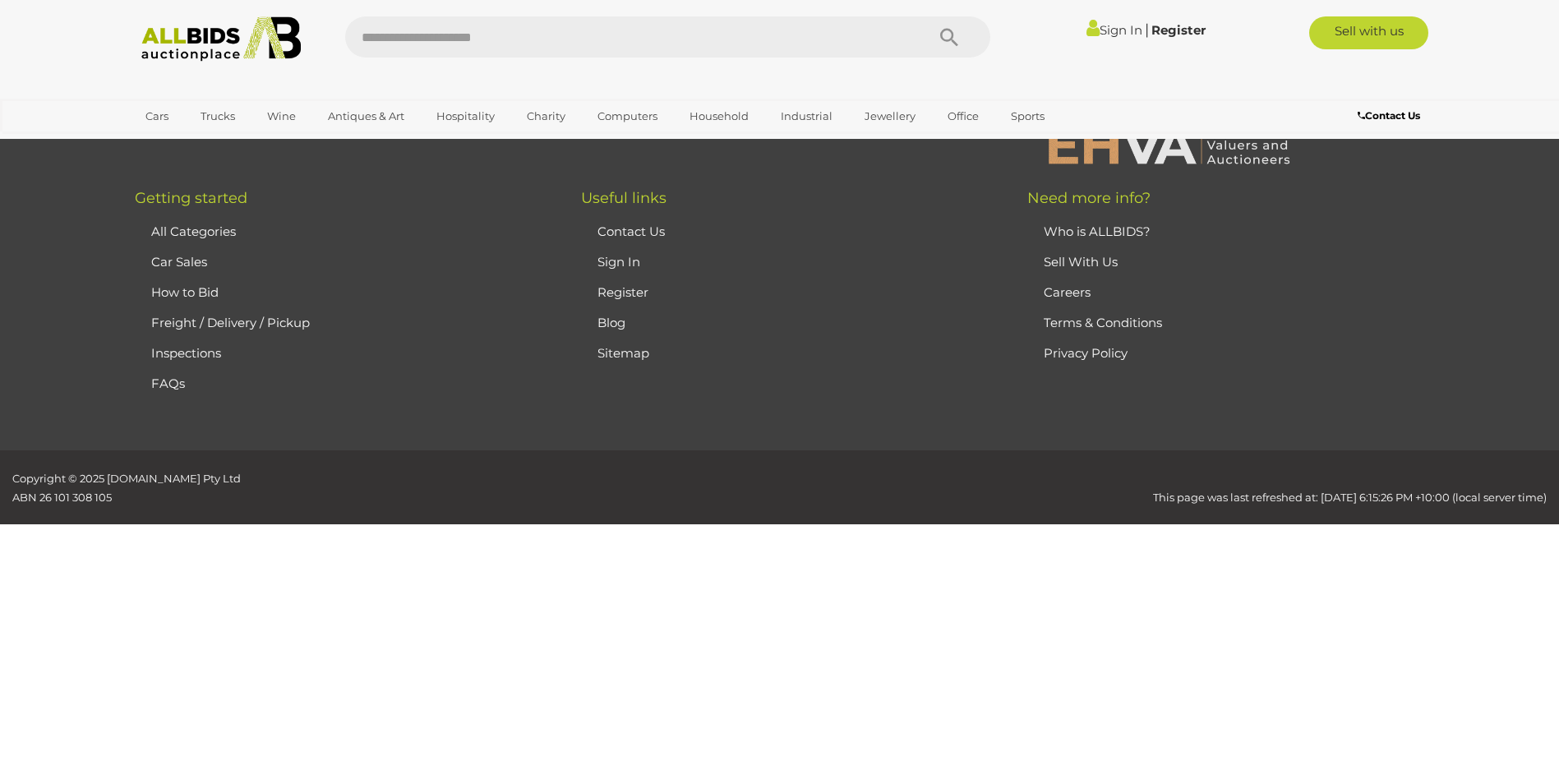
scroll to position [284, 0]
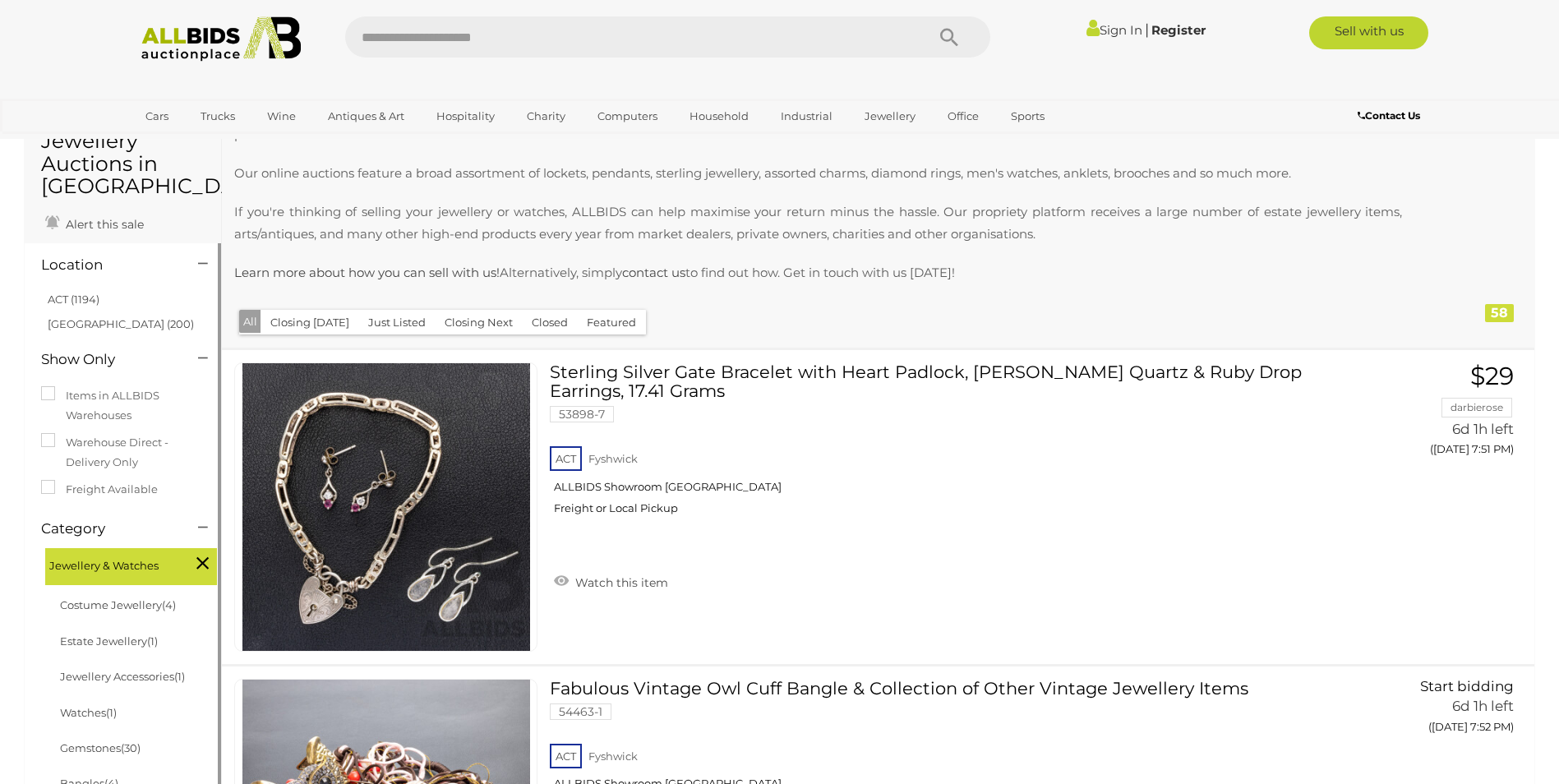
scroll to position [37, 0]
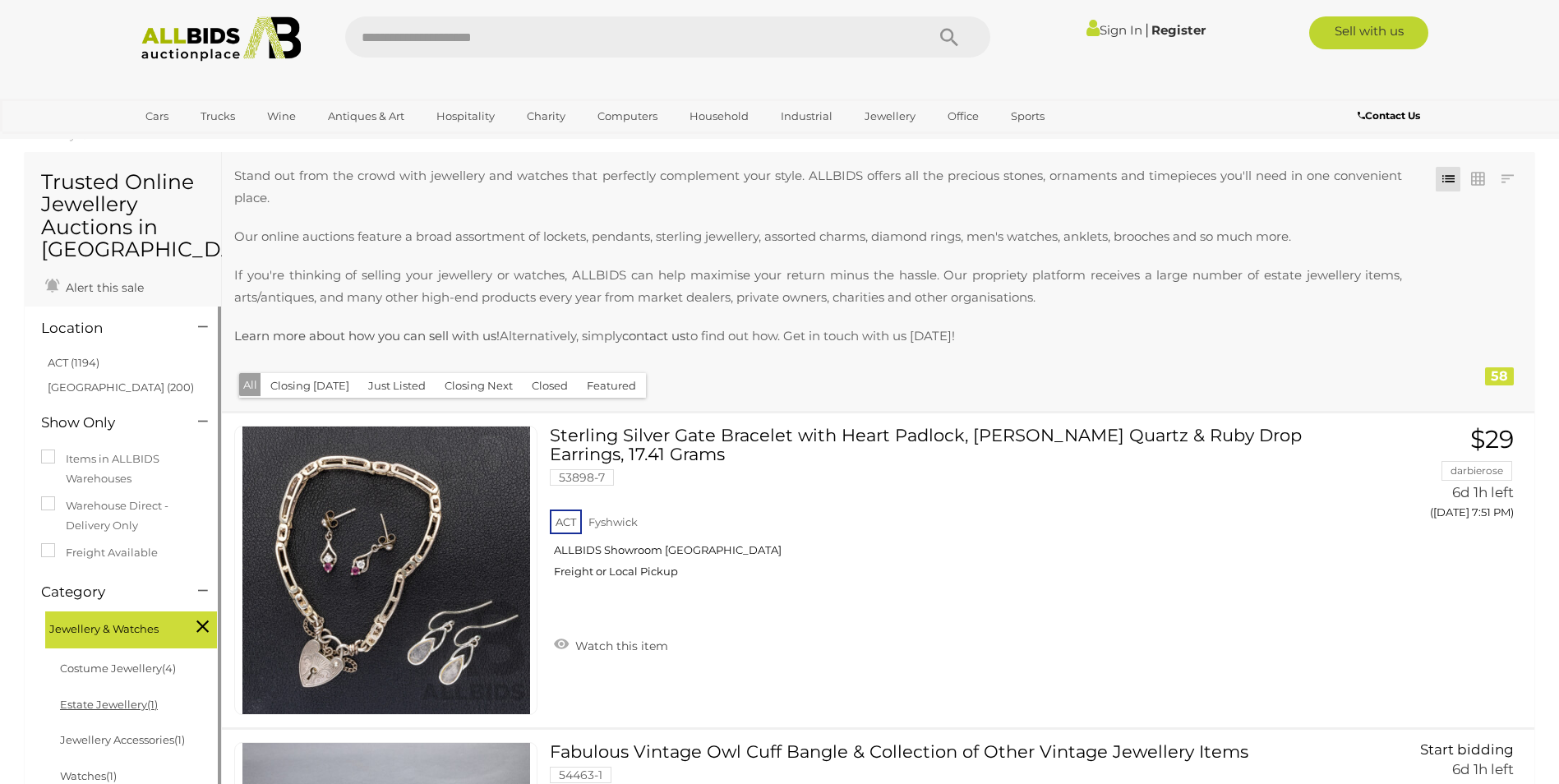
click at [104, 707] on link "Estate Jewellery (1)" at bounding box center [108, 705] width 98 height 14
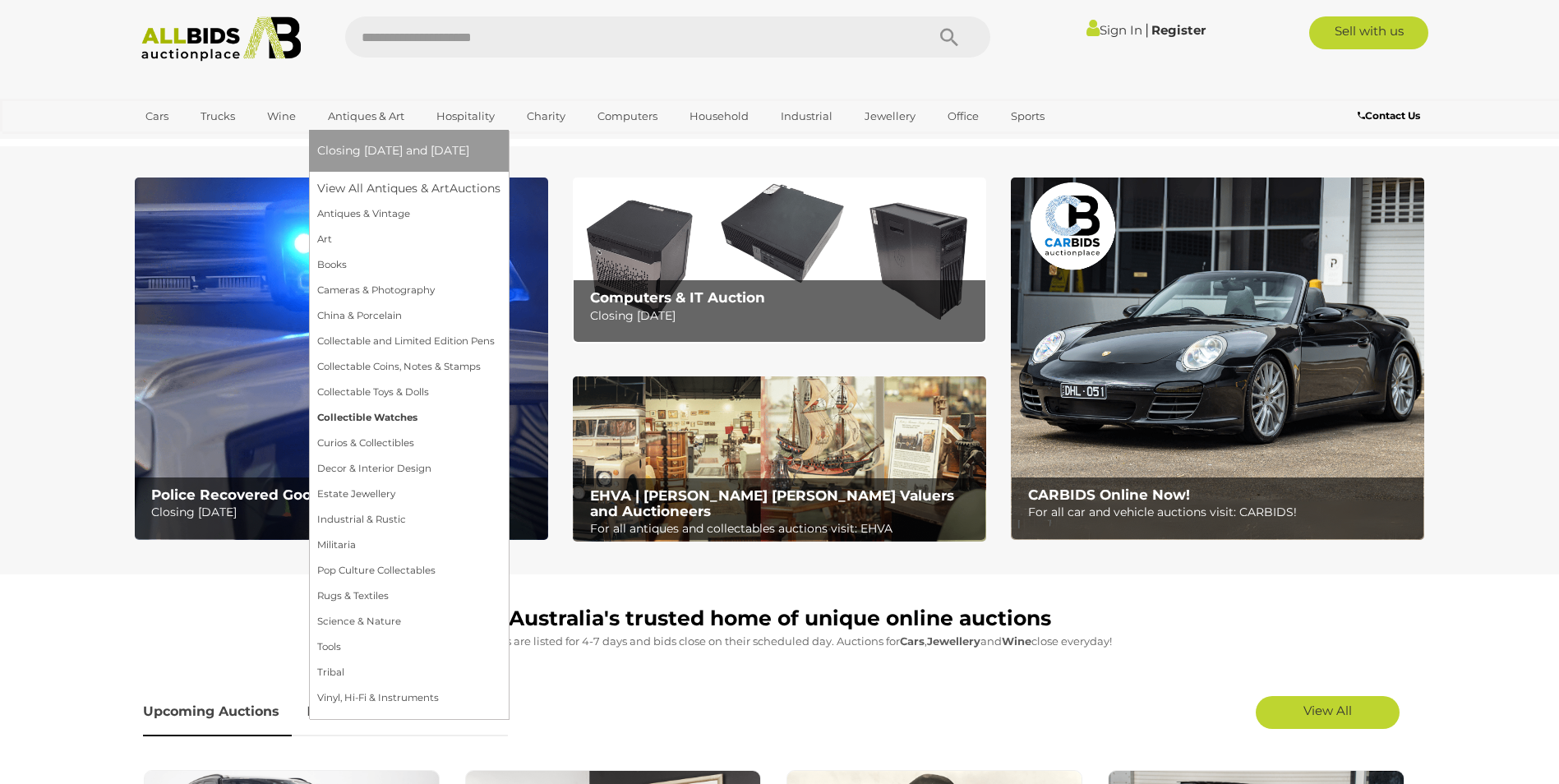
click at [411, 417] on link "Collectible Watches" at bounding box center [409, 418] width 183 height 25
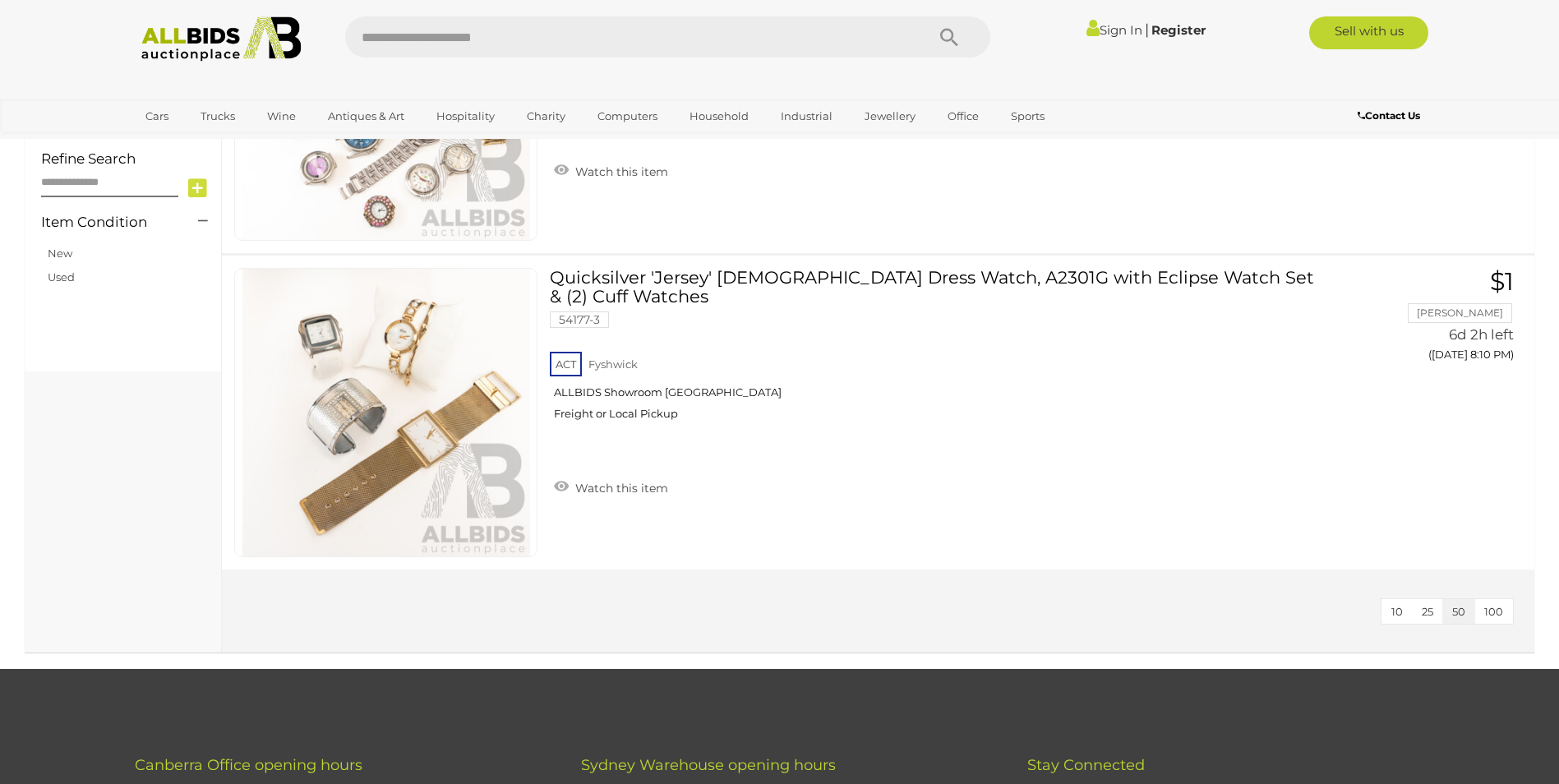
scroll to position [1232, 0]
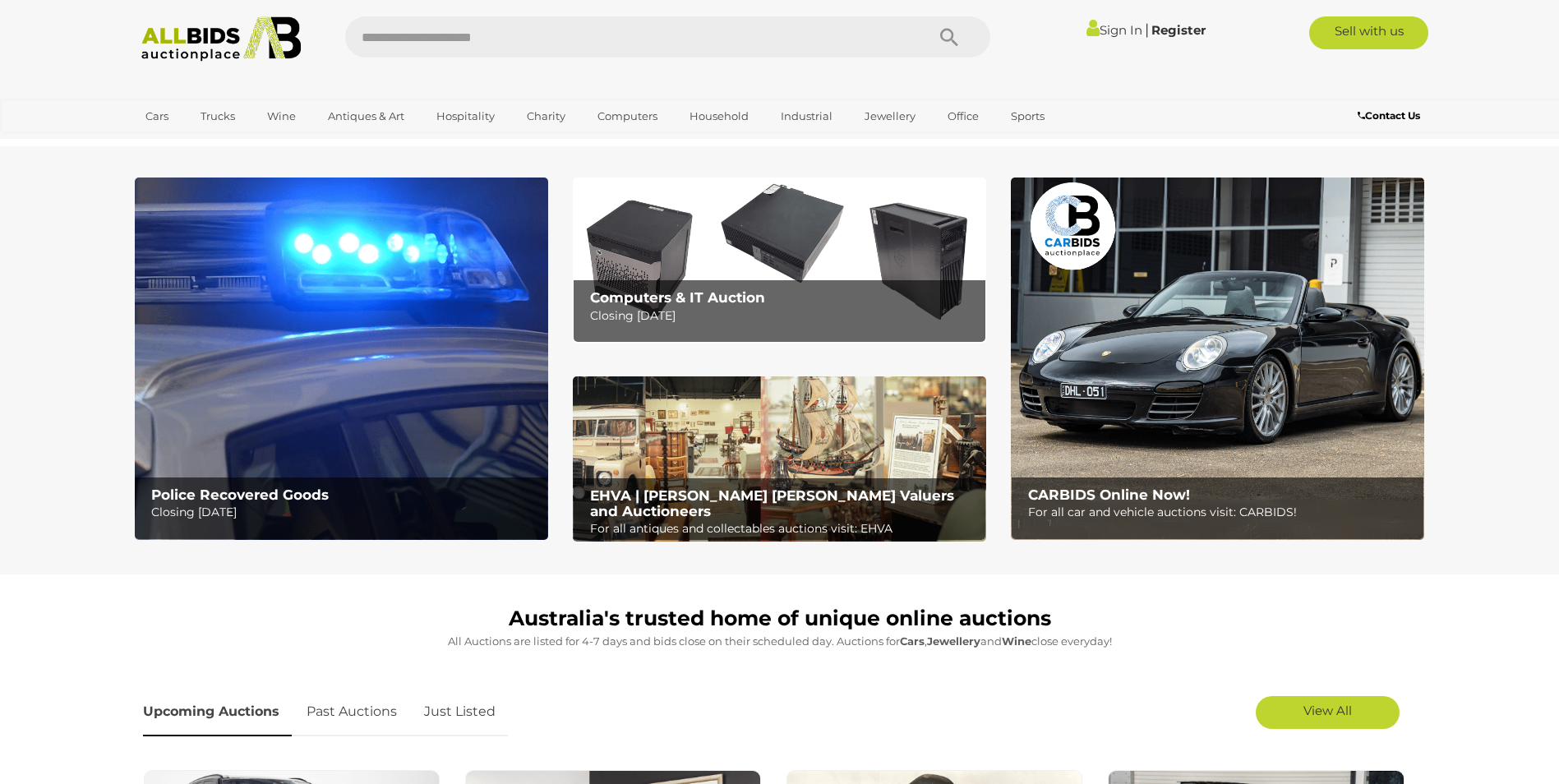
click at [708, 453] on img at bounding box center [780, 459] width 413 height 166
click at [200, 498] on b "Police Recovered Goods" at bounding box center [239, 495] width 177 height 16
click at [1156, 514] on p "For all car and vehicle auctions visit: CARBIDS!" at bounding box center [1222, 512] width 387 height 20
